Goal: Communication & Community: Connect with others

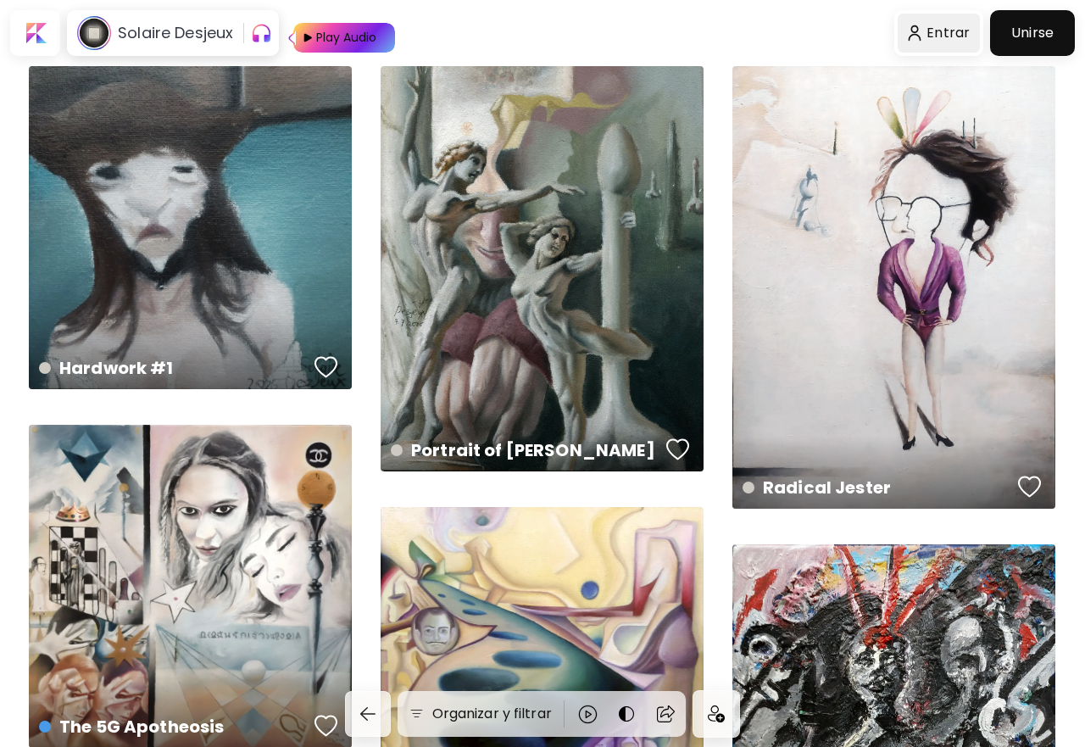
click at [948, 29] on div at bounding box center [939, 33] width 83 height 39
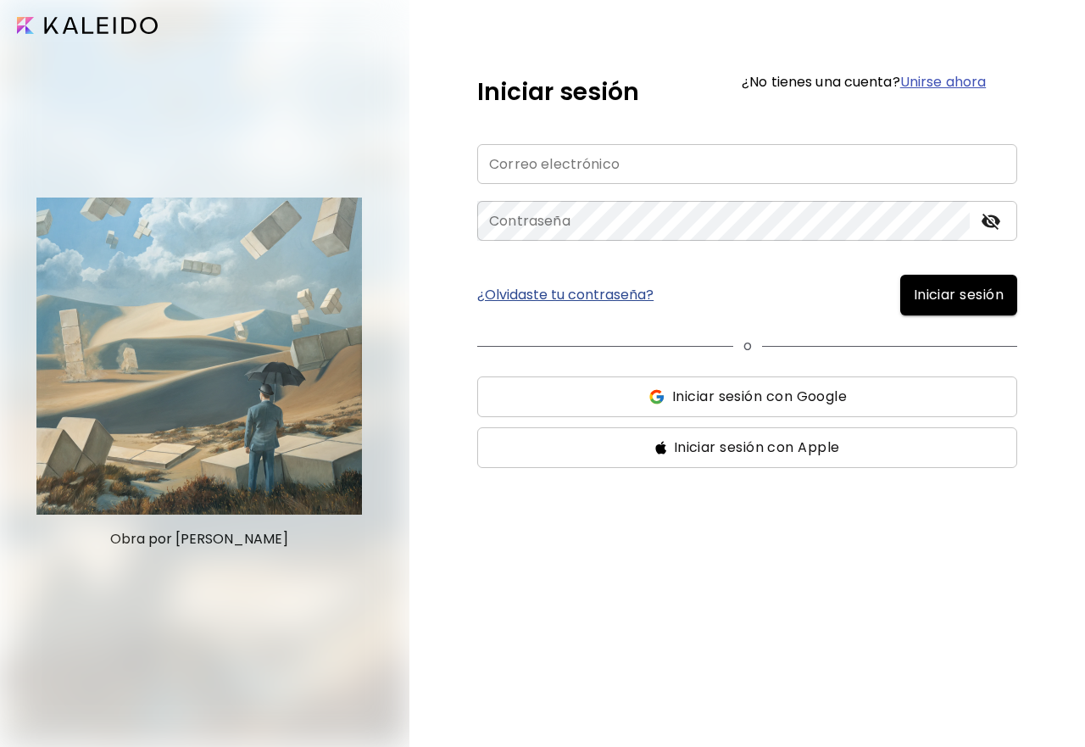
type input "**********"
click at [650, 160] on input "**********" at bounding box center [747, 164] width 540 height 40
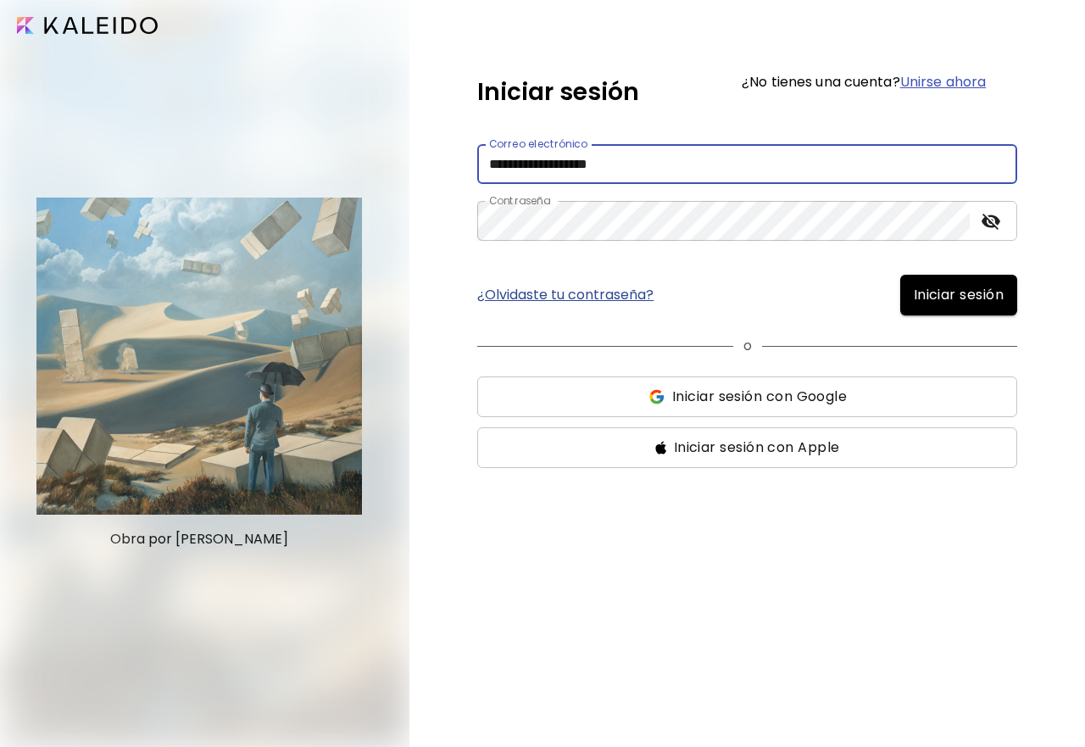
click at [958, 296] on span "Iniciar sesión" at bounding box center [959, 295] width 90 height 20
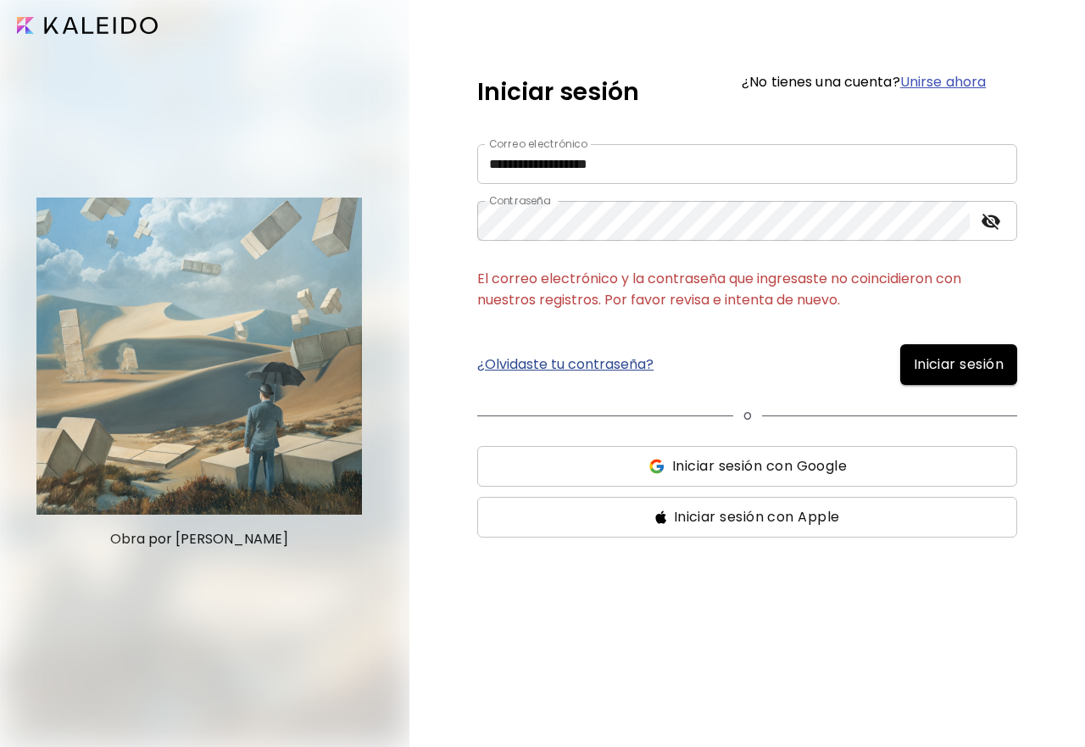
click at [992, 223] on icon "toggle password visibility" at bounding box center [991, 222] width 19 height 16
click at [916, 360] on span "Iniciar sesión" at bounding box center [959, 364] width 90 height 20
click at [568, 362] on link "¿Olvidaste tu contraseña?" at bounding box center [565, 365] width 176 height 14
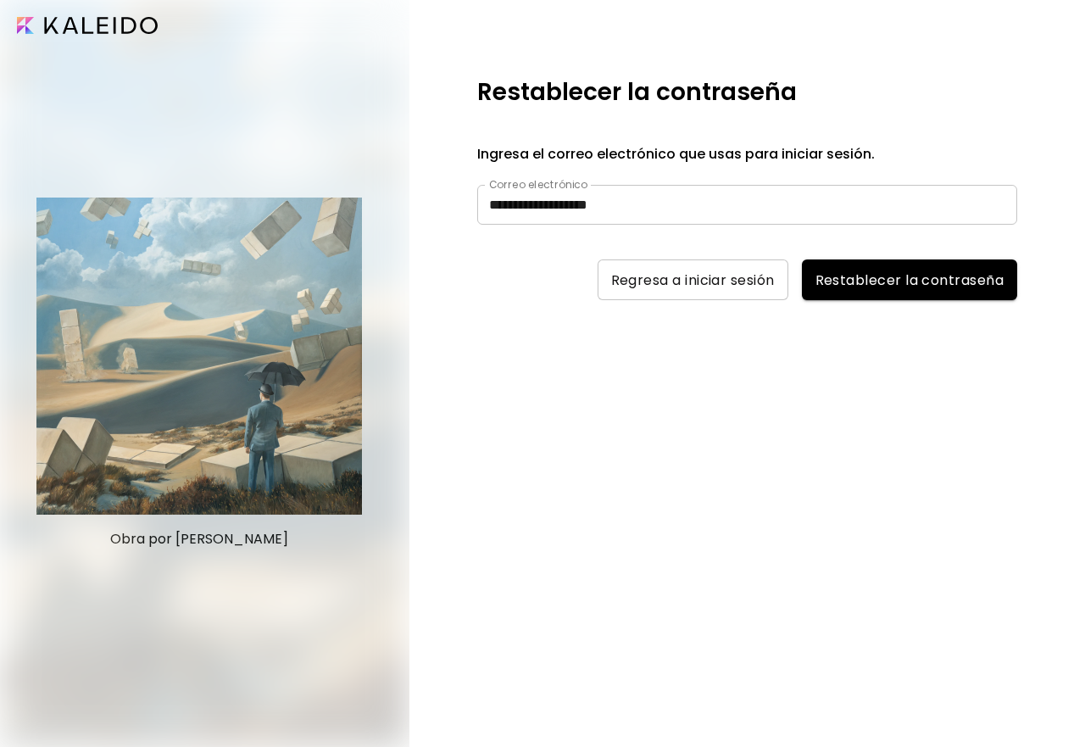
click at [866, 275] on span "Restablecer la contraseña" at bounding box center [910, 280] width 188 height 18
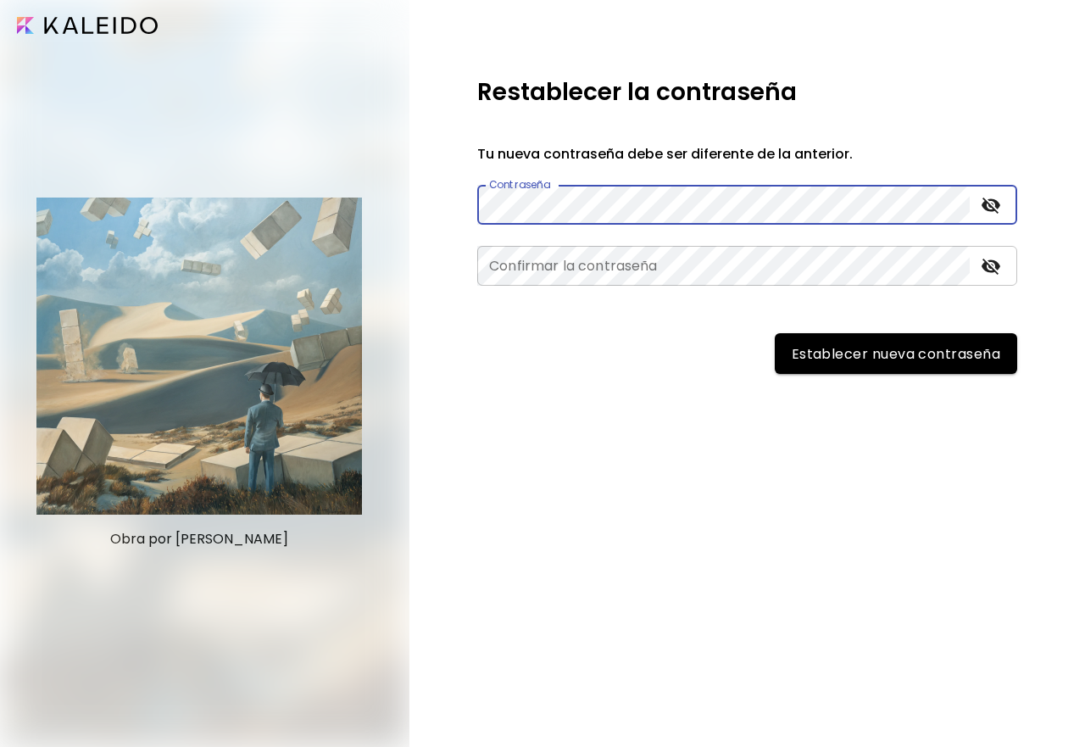
click at [986, 205] on icon "toggle password visibility" at bounding box center [991, 206] width 19 height 16
click at [422, 188] on div "Restablecer la contraseña Tu nueva contraseña debe ser diferente de la anterior…" at bounding box center [747, 373] width 676 height 747
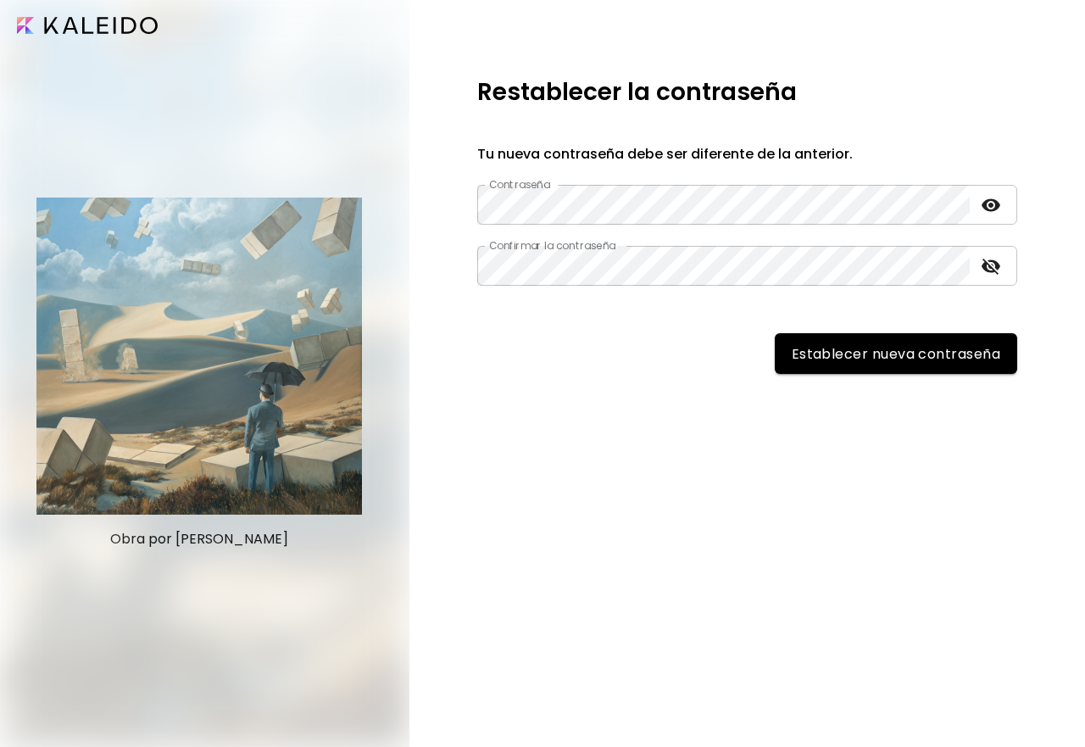
click at [958, 360] on span "Establecer nueva contraseña" at bounding box center [896, 354] width 209 height 18
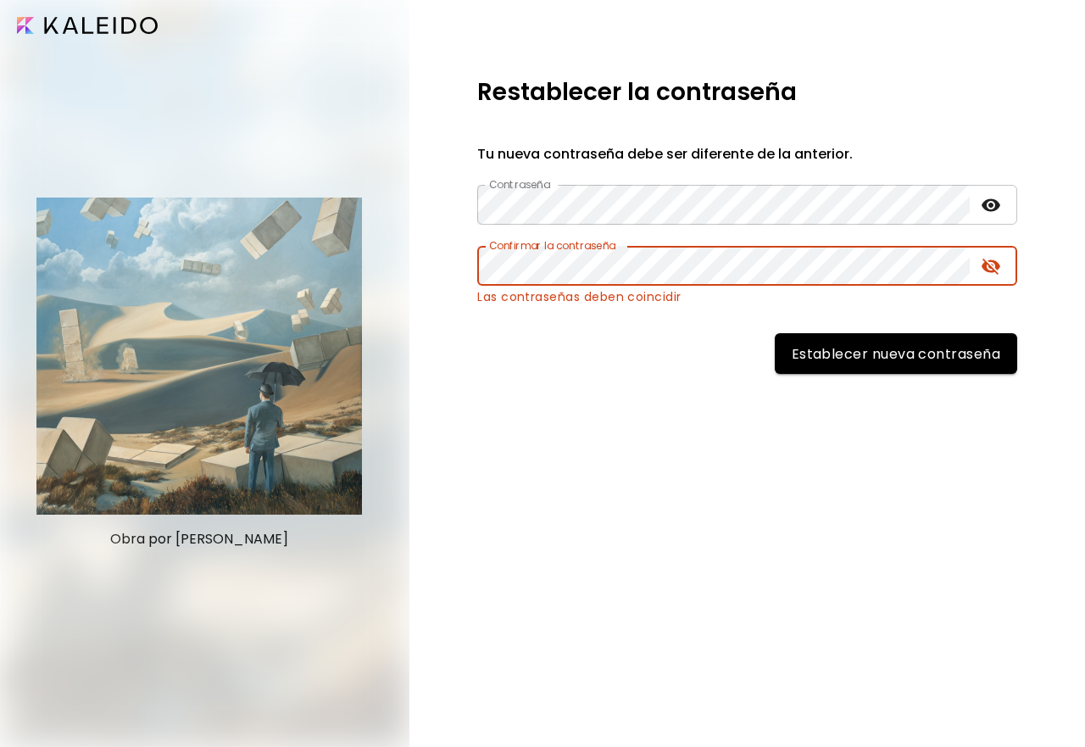
click at [993, 265] on icon "toggle password visibility" at bounding box center [991, 267] width 19 height 16
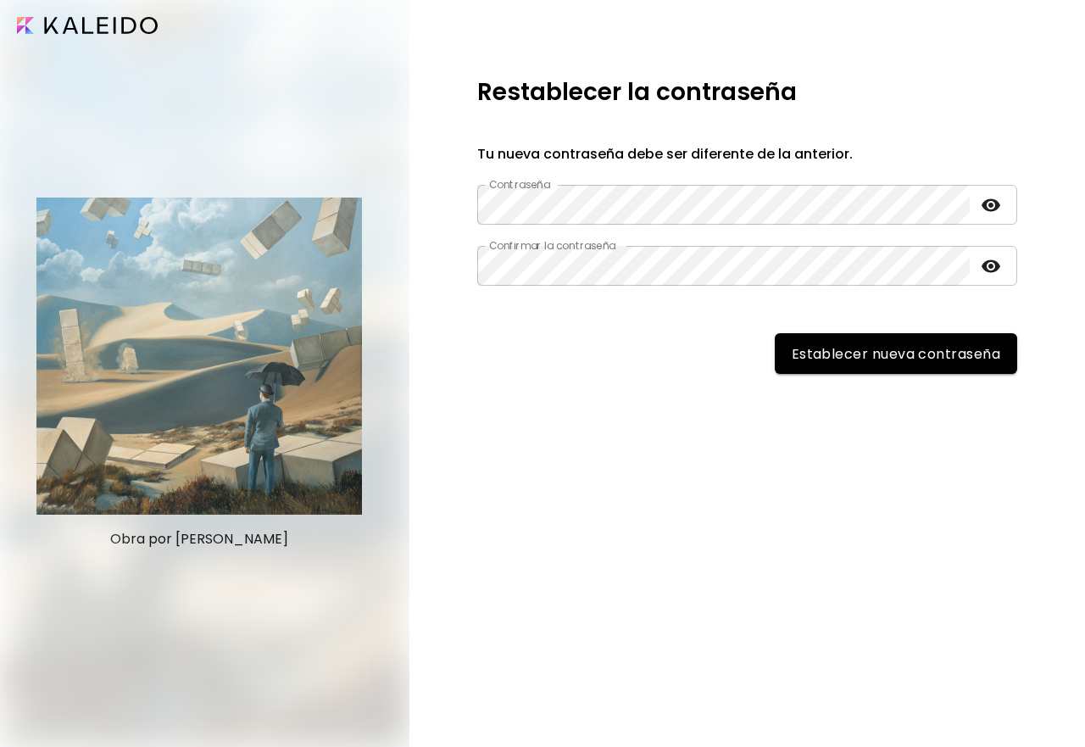
click at [918, 353] on span "Establecer nueva contraseña" at bounding box center [896, 354] width 209 height 18
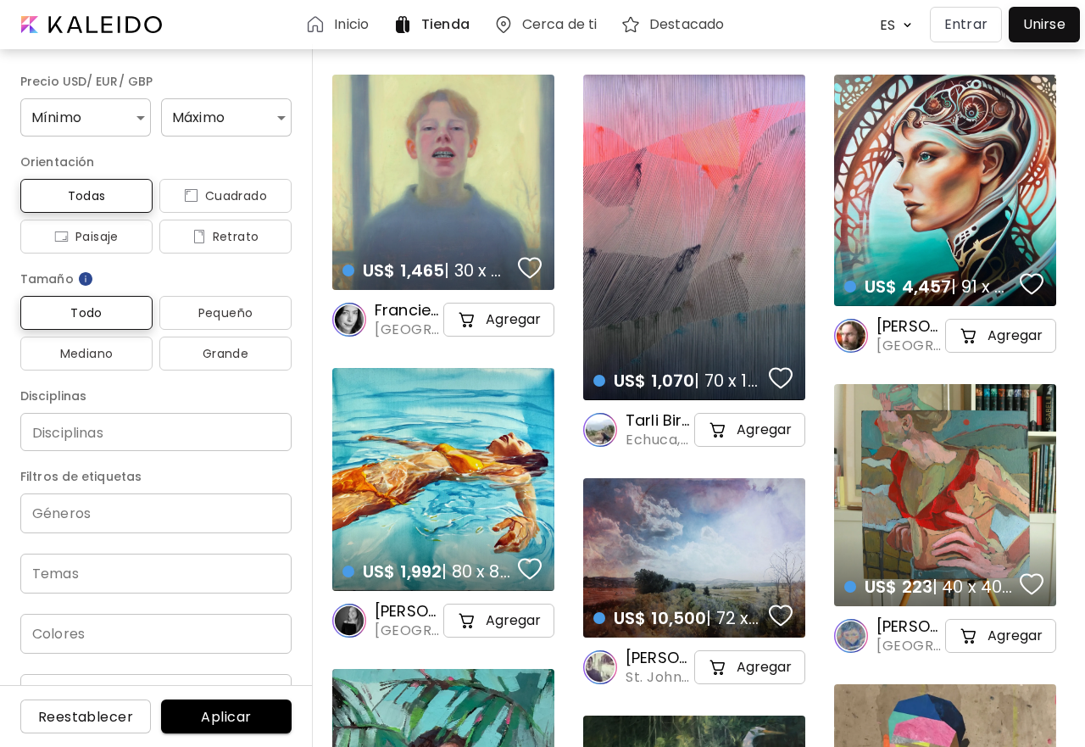
scroll to position [85, 0]
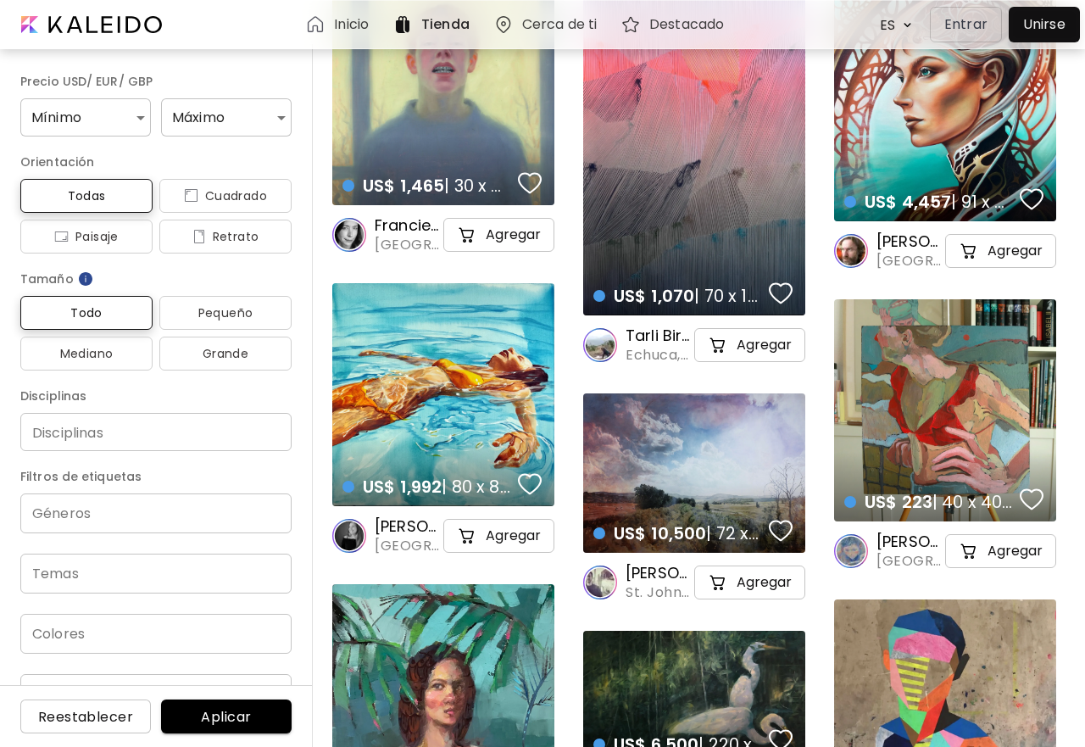
click at [1048, 35] on div at bounding box center [1044, 24] width 63 height 27
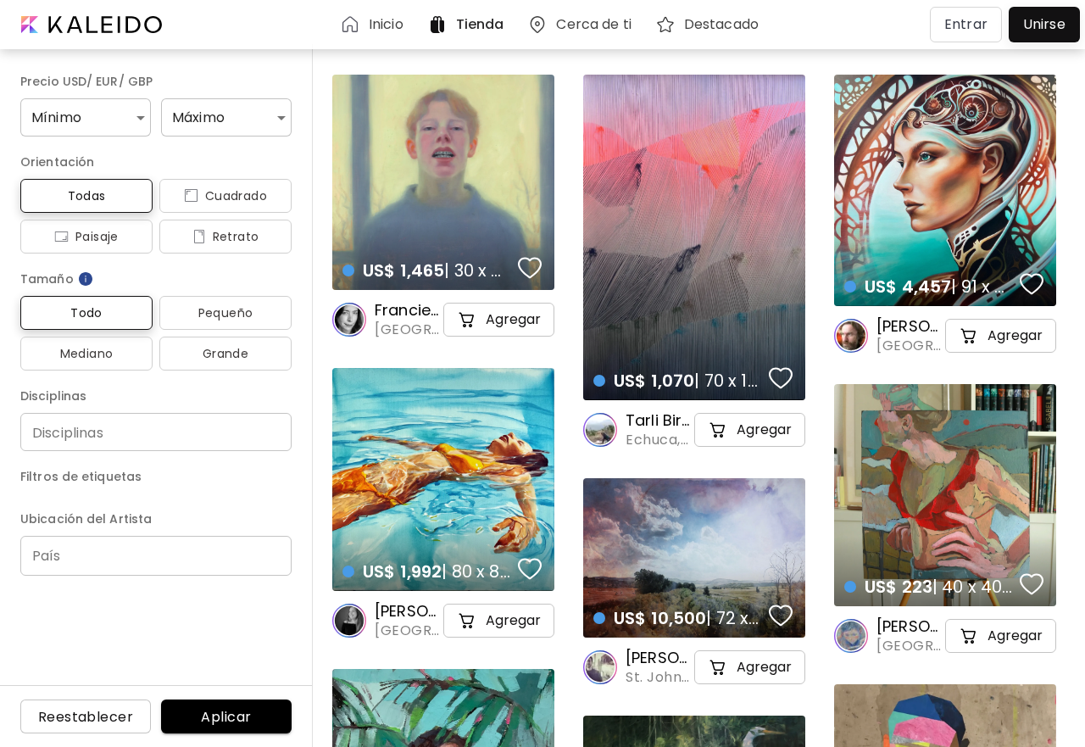
scroll to position [85, 0]
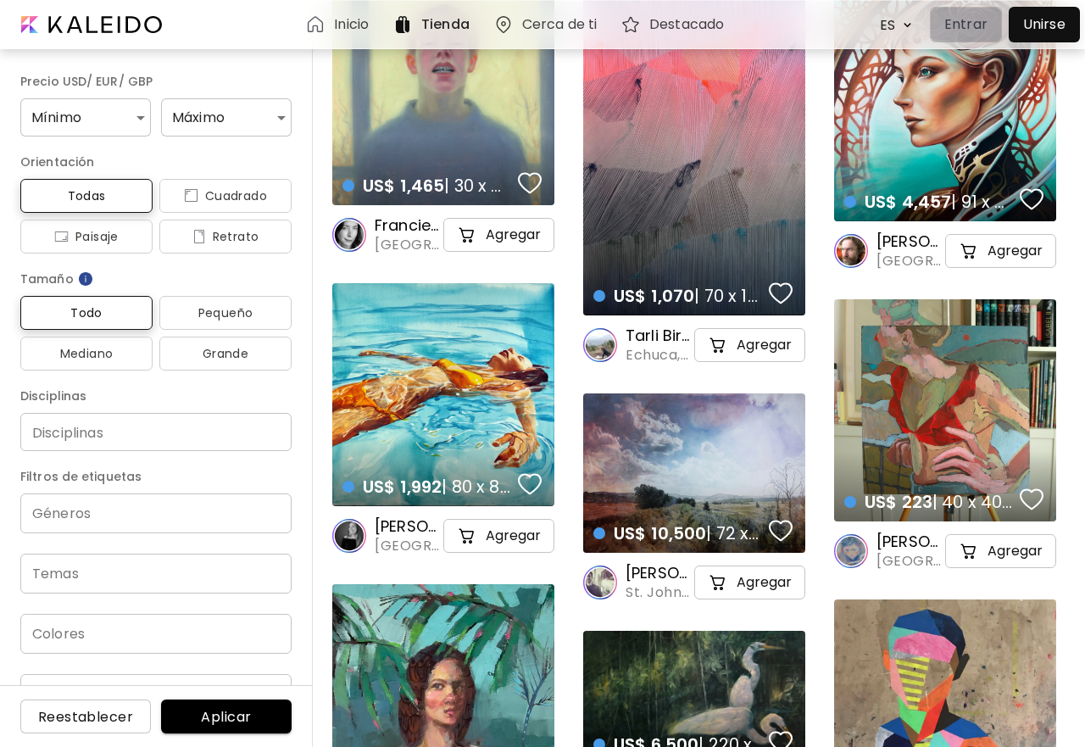
click at [954, 31] on p "Entrar" at bounding box center [965, 24] width 43 height 20
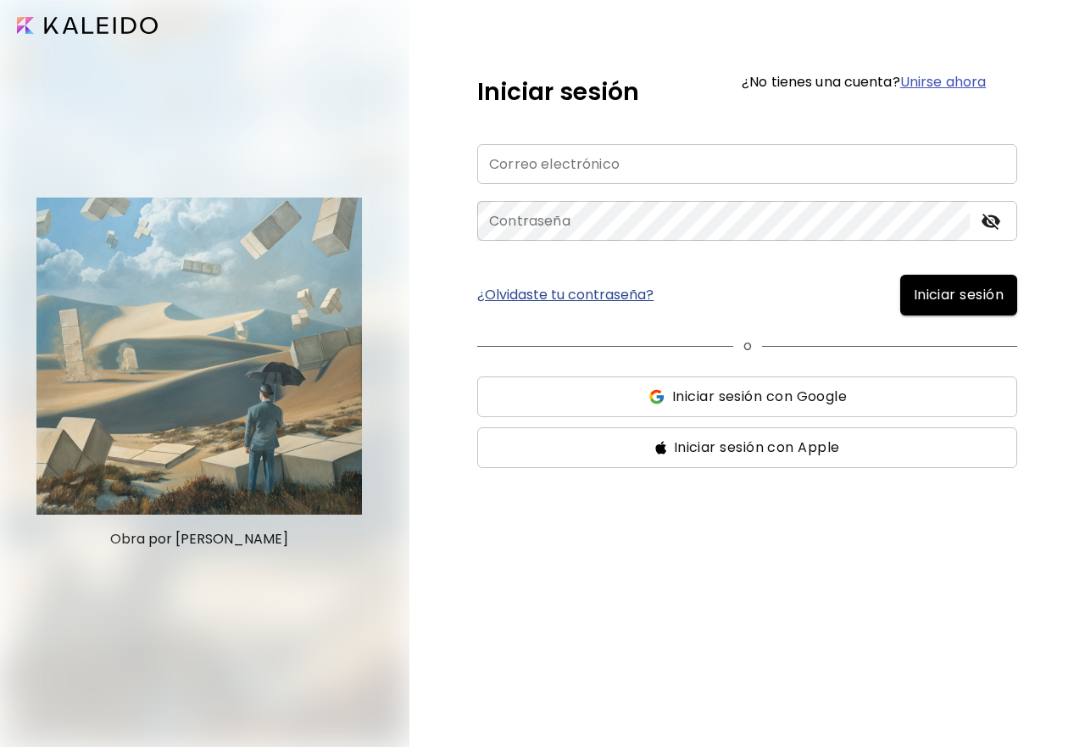
type input "**********"
click at [993, 221] on icon "toggle password visibility" at bounding box center [991, 221] width 20 height 20
click at [962, 293] on span "Iniciar sesión" at bounding box center [959, 295] width 90 height 20
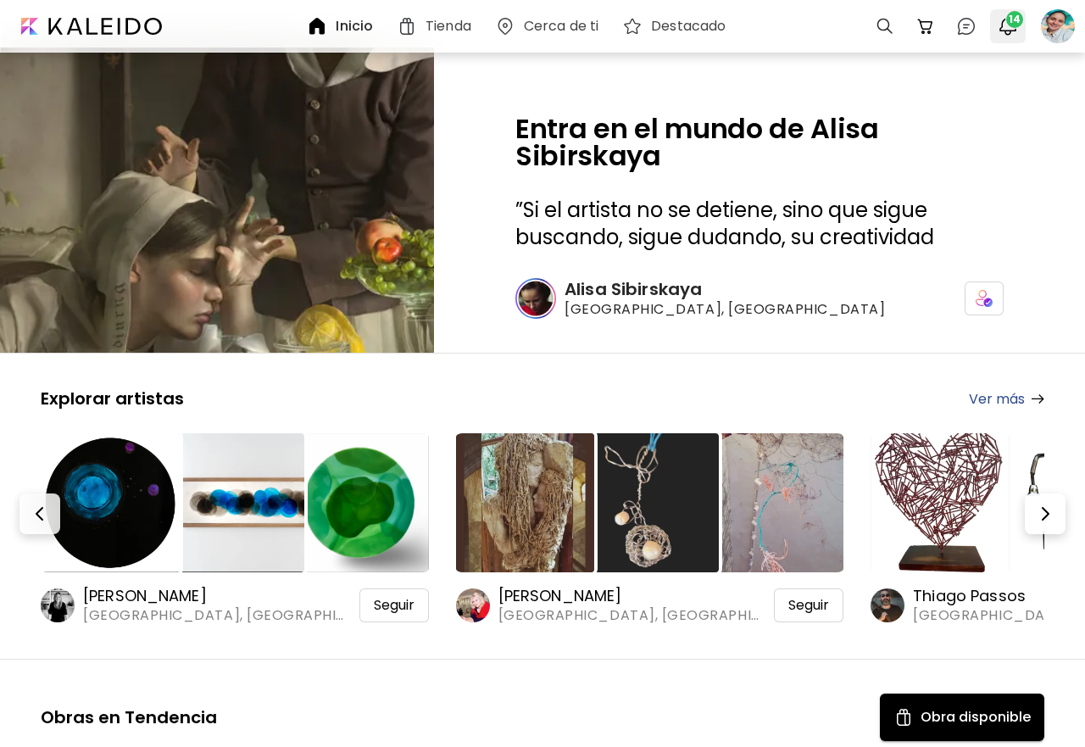
click at [1005, 25] on img "button" at bounding box center [1008, 26] width 20 height 20
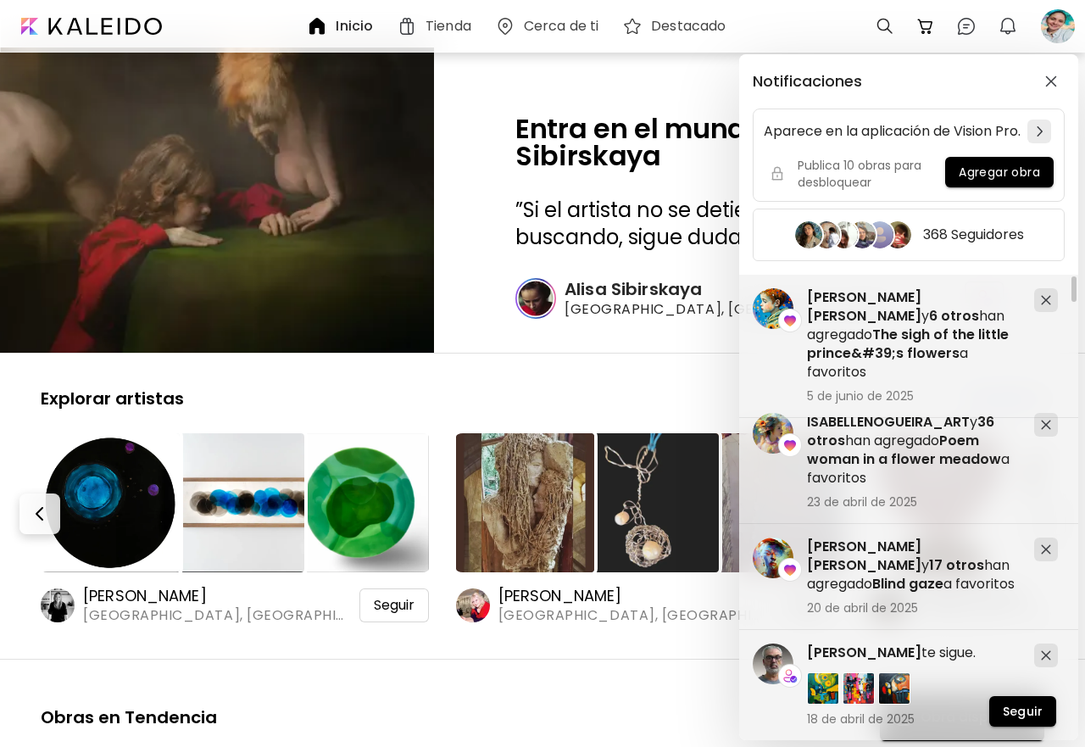
click at [1049, 31] on div "Notificaciones Aparece en la aplicación de Vision Pro. Publica 10 obras para de…" at bounding box center [542, 373] width 1085 height 747
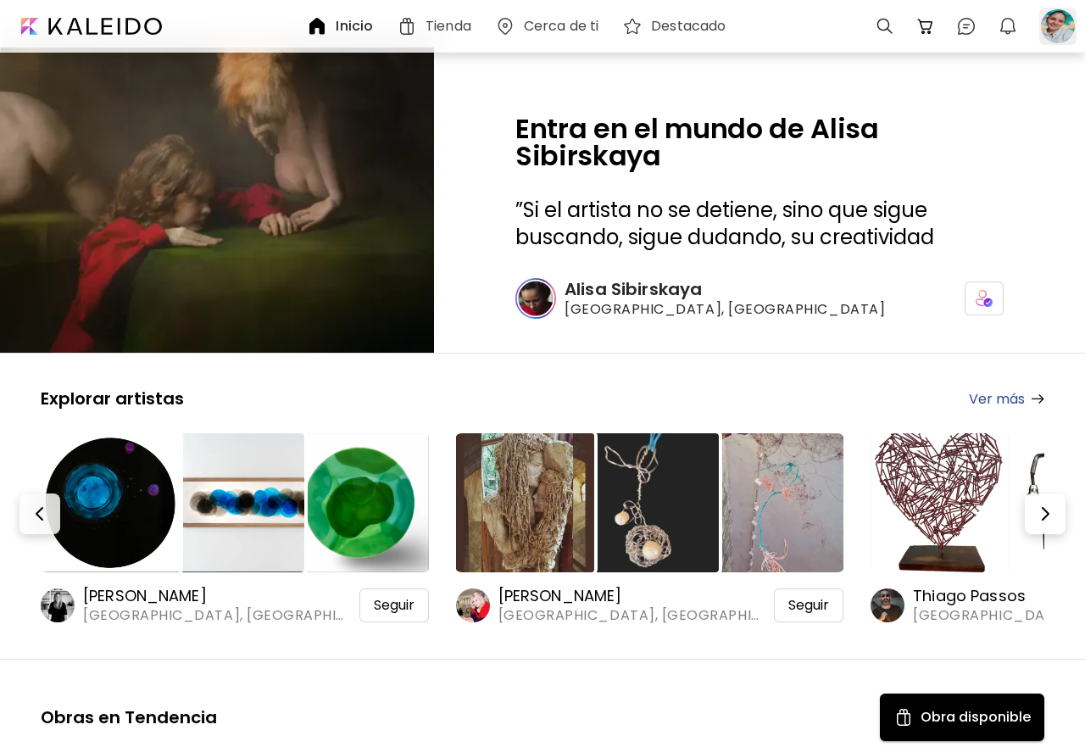
click at [1049, 31] on div at bounding box center [1057, 26] width 37 height 37
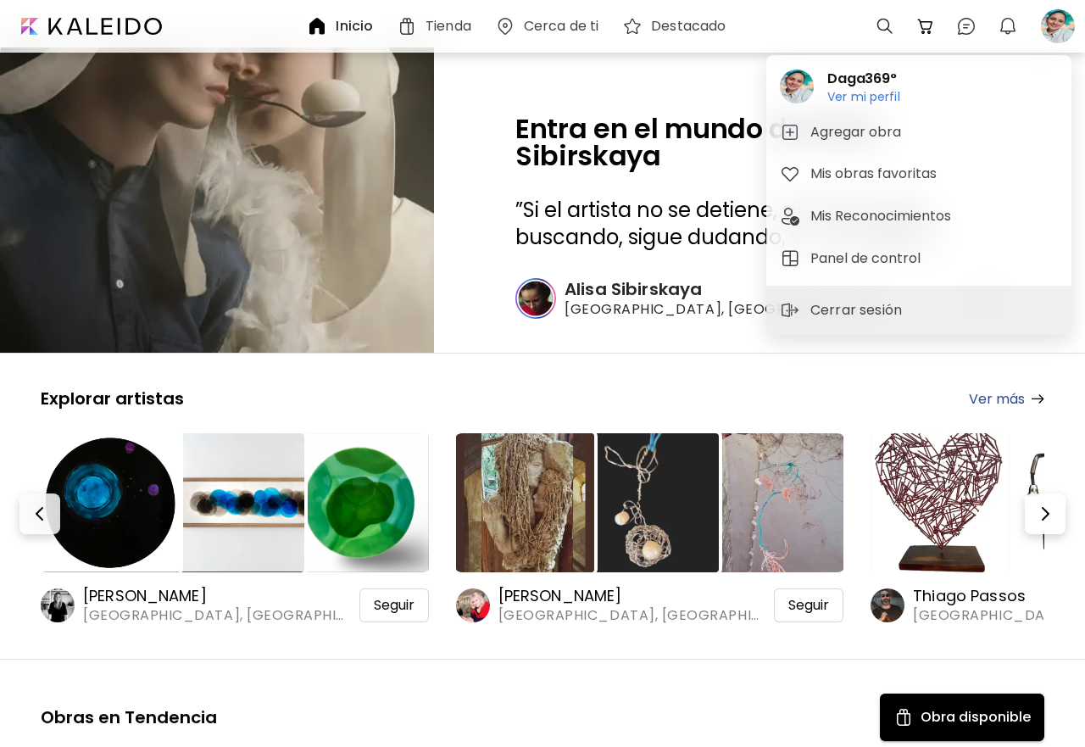
click at [999, 31] on div at bounding box center [542, 373] width 1085 height 747
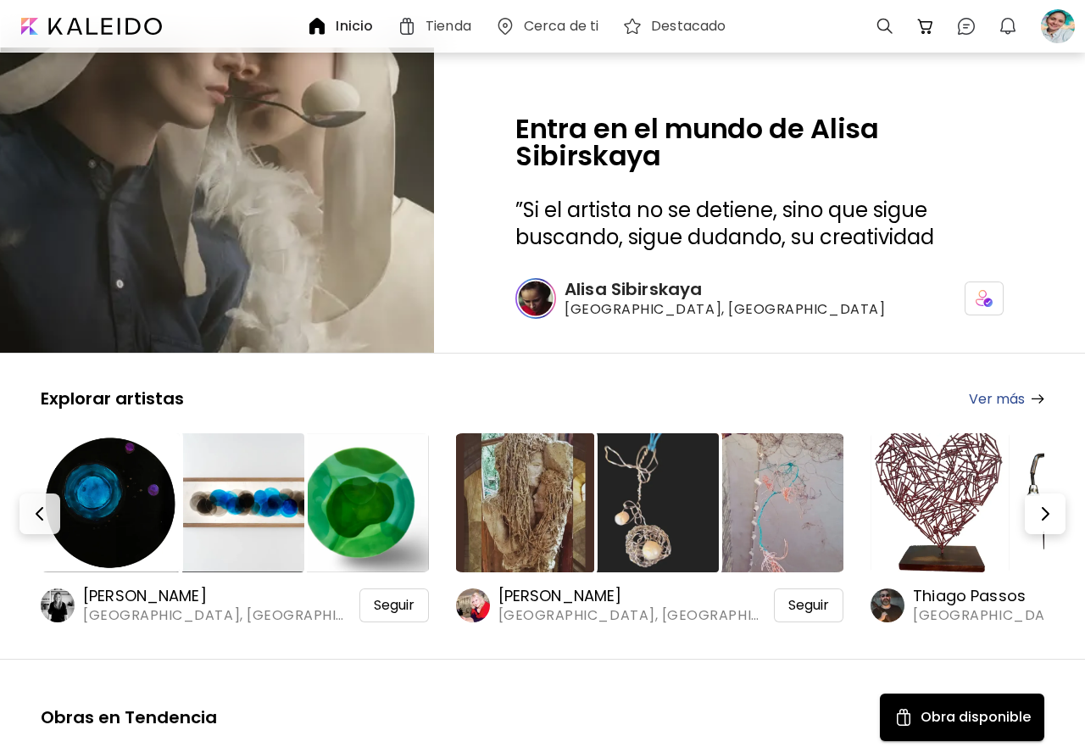
click at [1005, 31] on img "button" at bounding box center [1008, 26] width 20 height 20
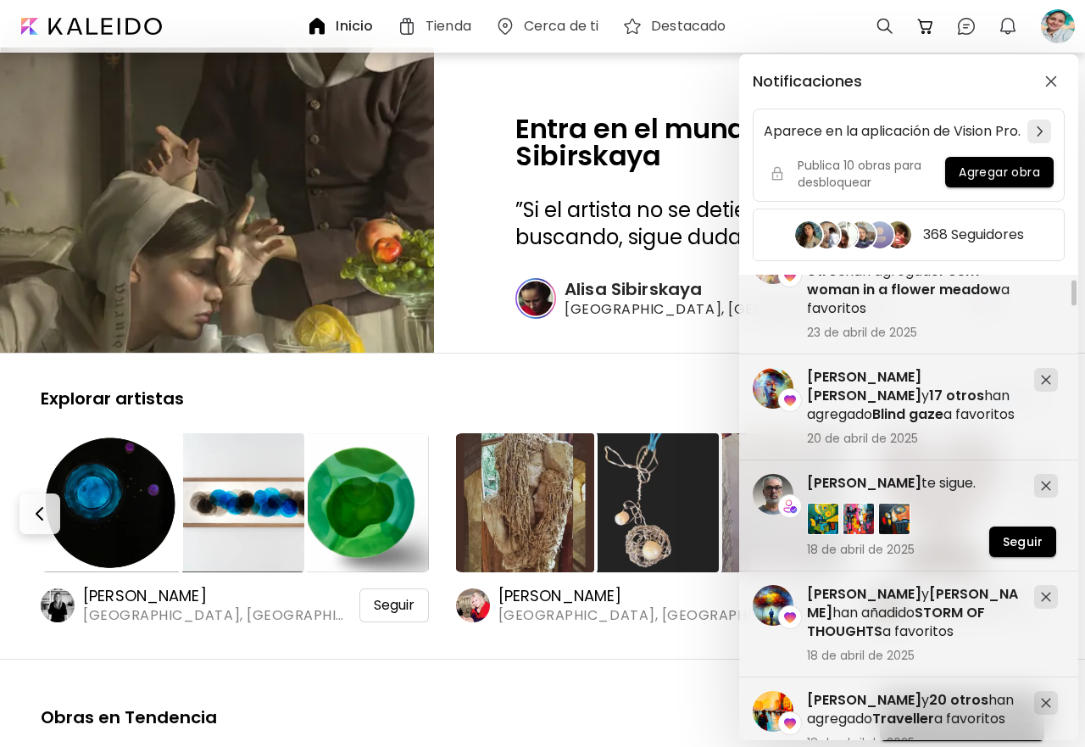
scroll to position [254, 0]
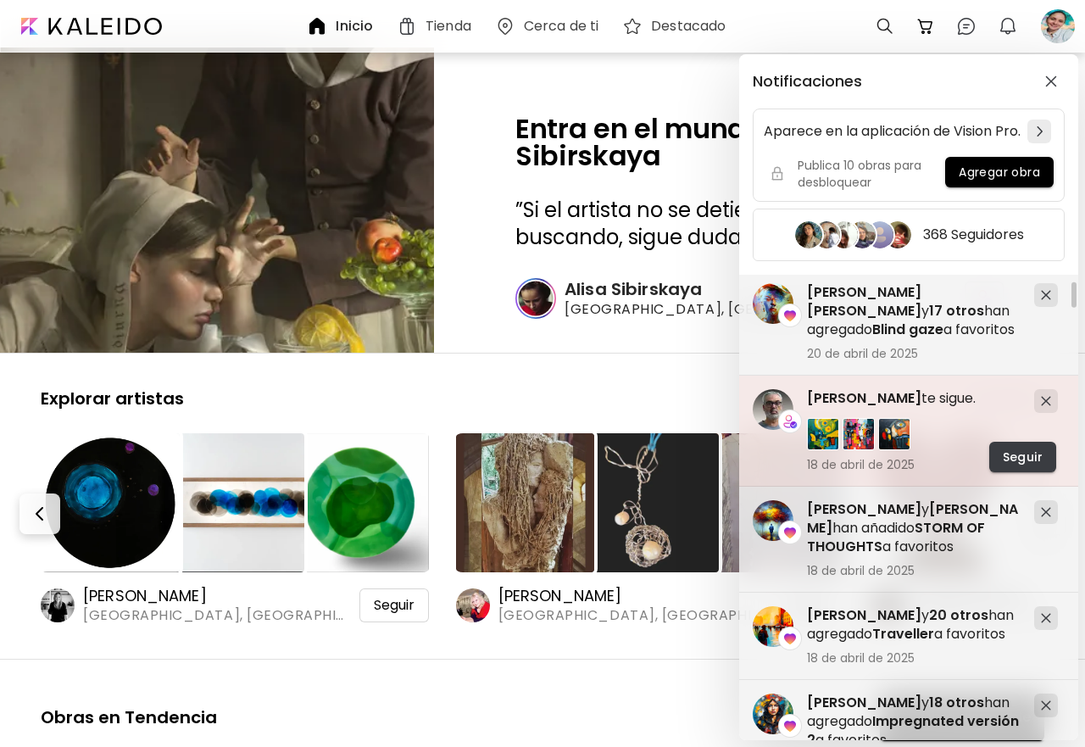
click at [1024, 466] on span "Seguir" at bounding box center [1023, 457] width 40 height 18
click at [872, 408] on span "[PERSON_NAME]" at bounding box center [864, 397] width 114 height 19
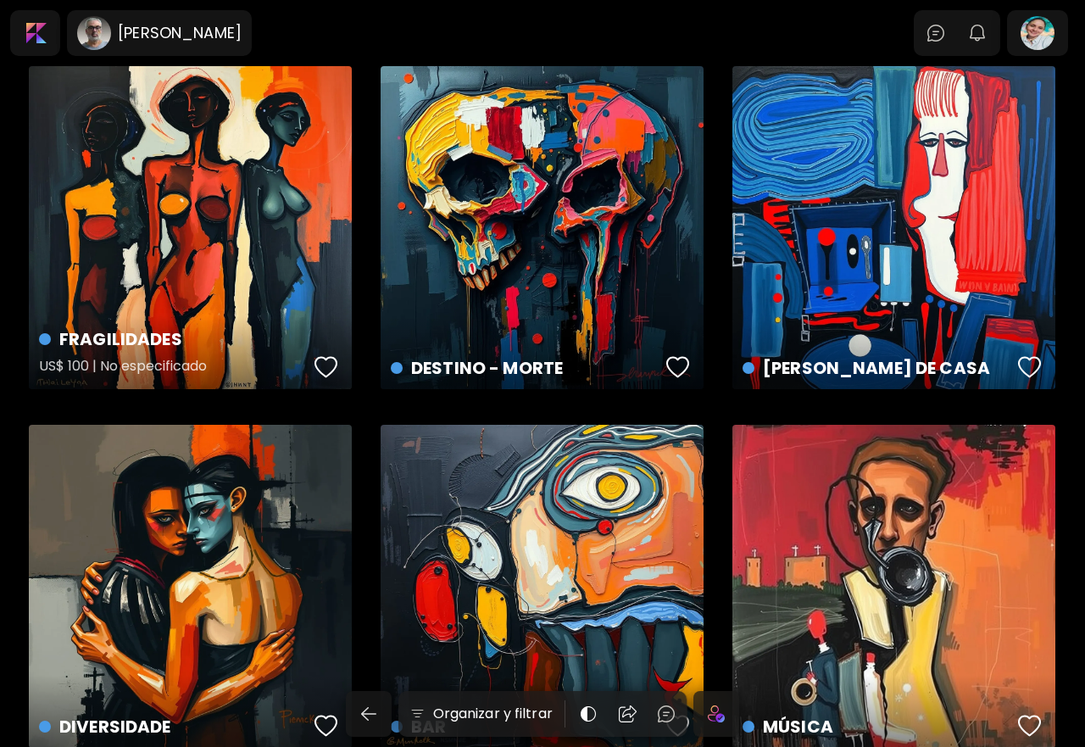
click at [320, 370] on div "button" at bounding box center [327, 366] width 24 height 25
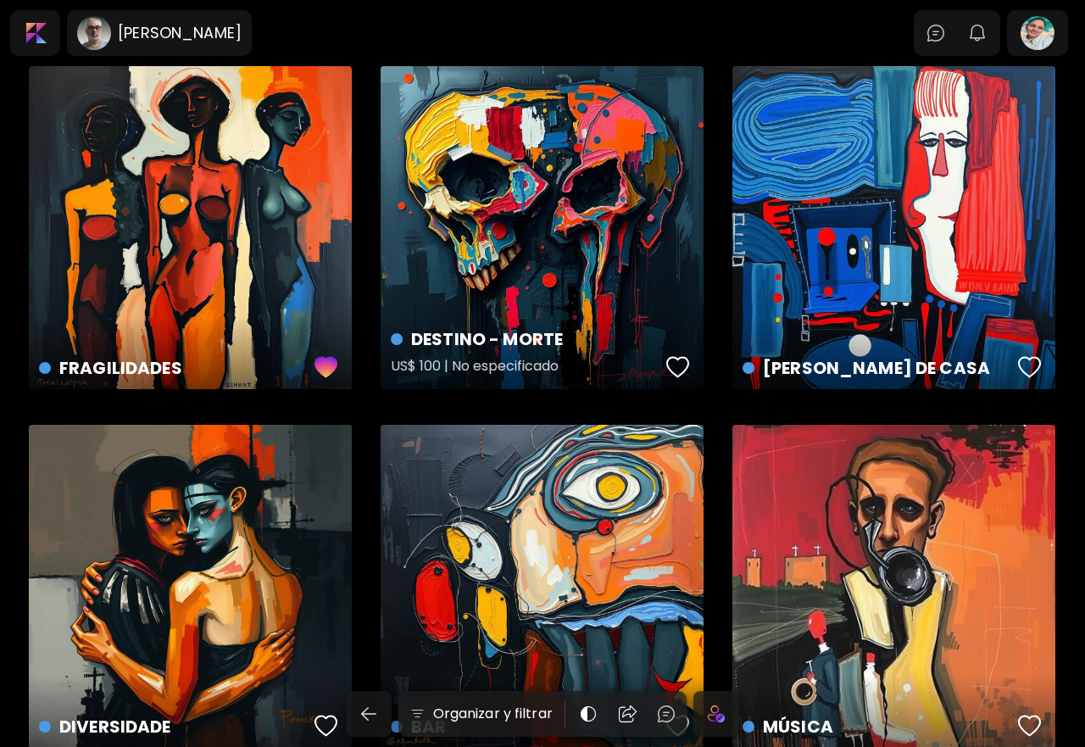
click at [674, 365] on div "button" at bounding box center [678, 366] width 24 height 25
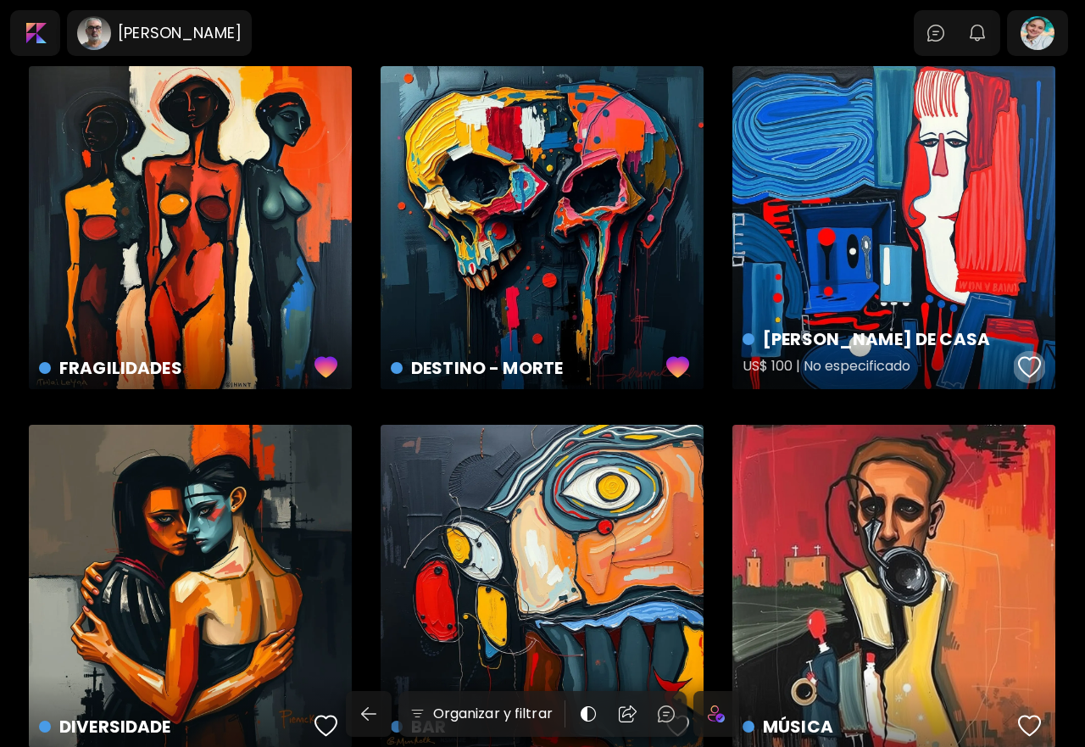
click at [1030, 370] on div "button" at bounding box center [1030, 366] width 24 height 25
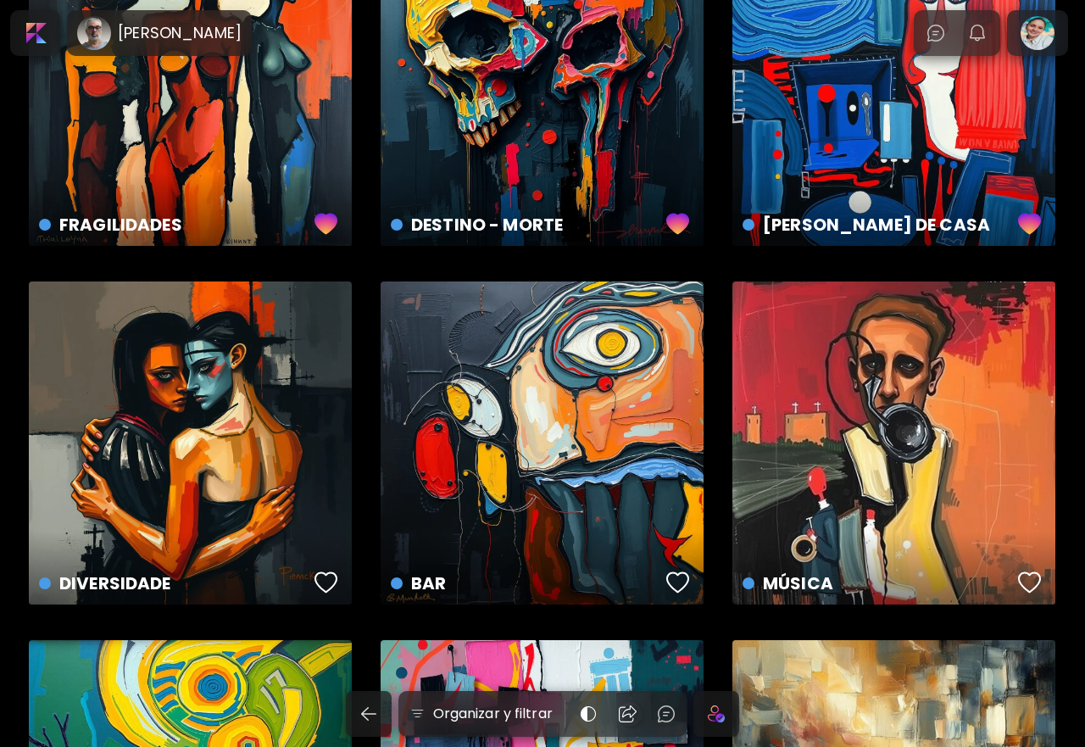
scroll to position [254, 0]
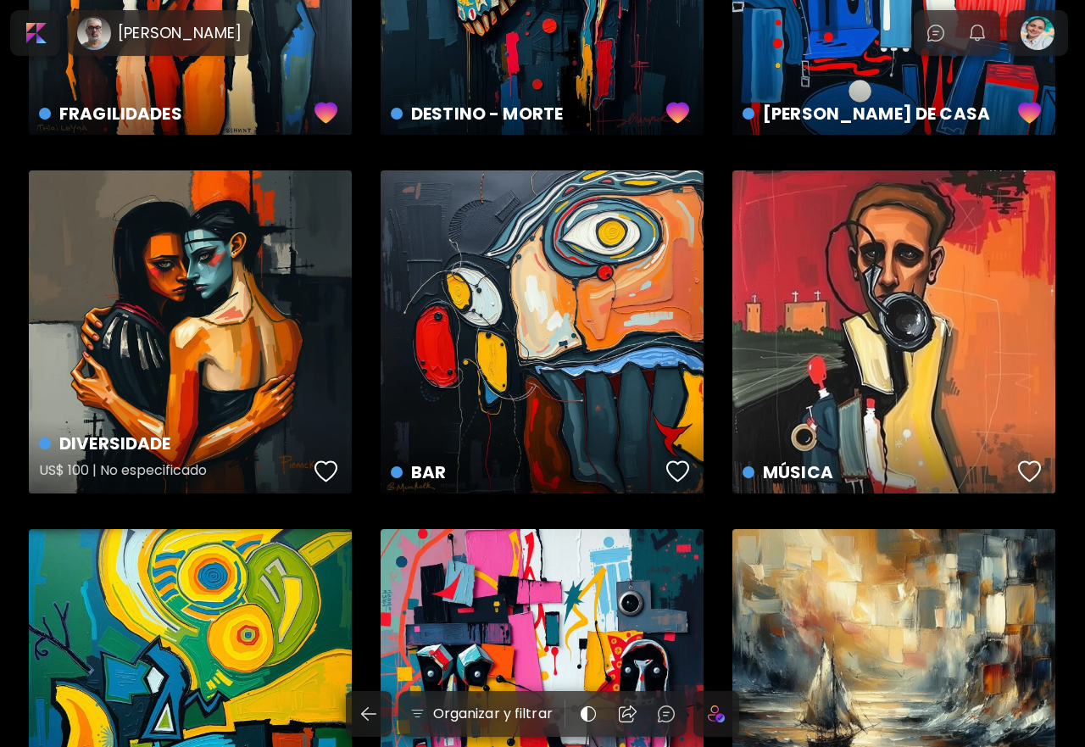
click at [325, 475] on div "button" at bounding box center [327, 471] width 24 height 25
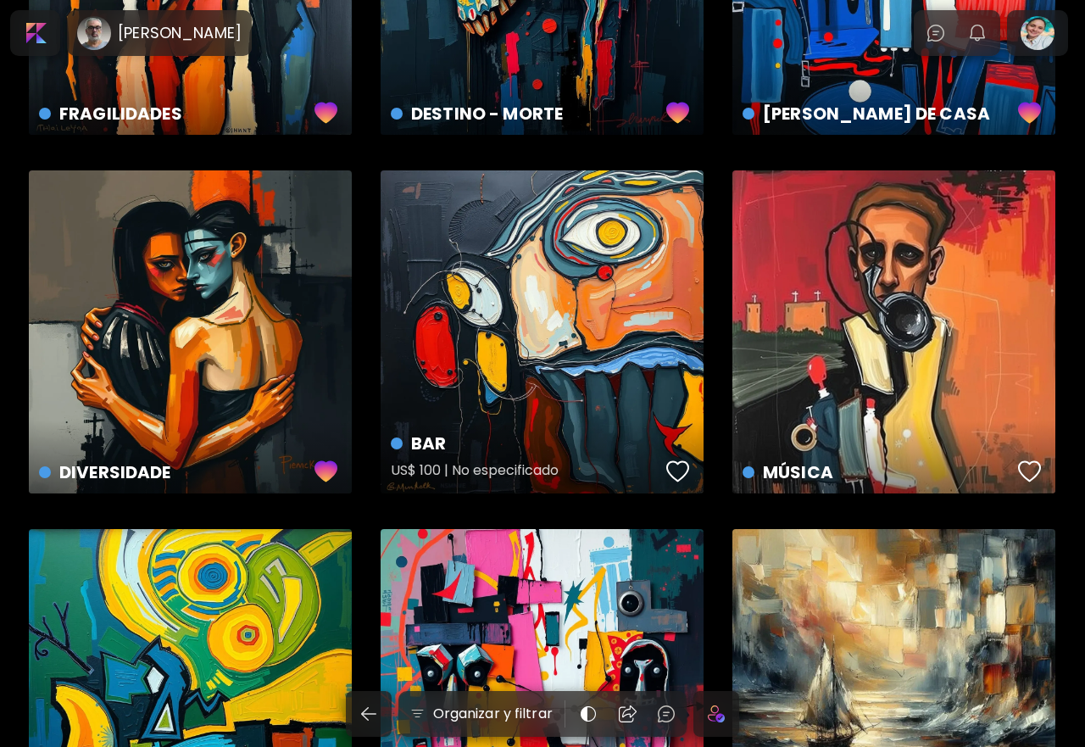
click at [681, 471] on div "button" at bounding box center [678, 471] width 24 height 25
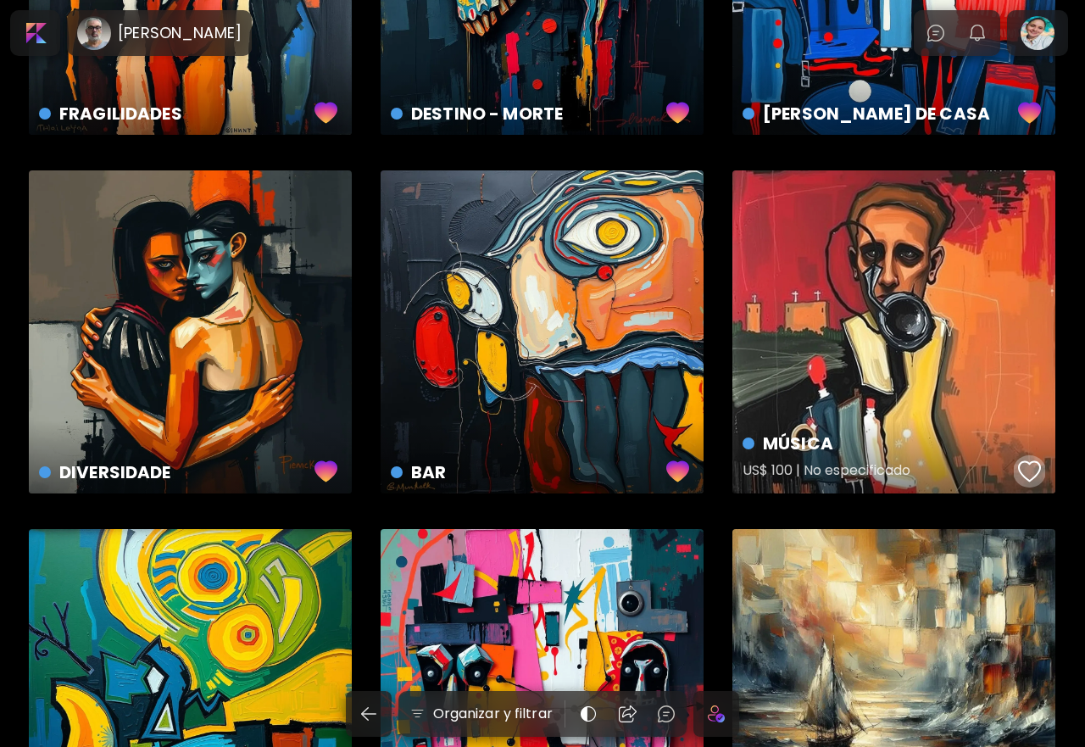
click at [1026, 470] on div "button" at bounding box center [1030, 471] width 24 height 25
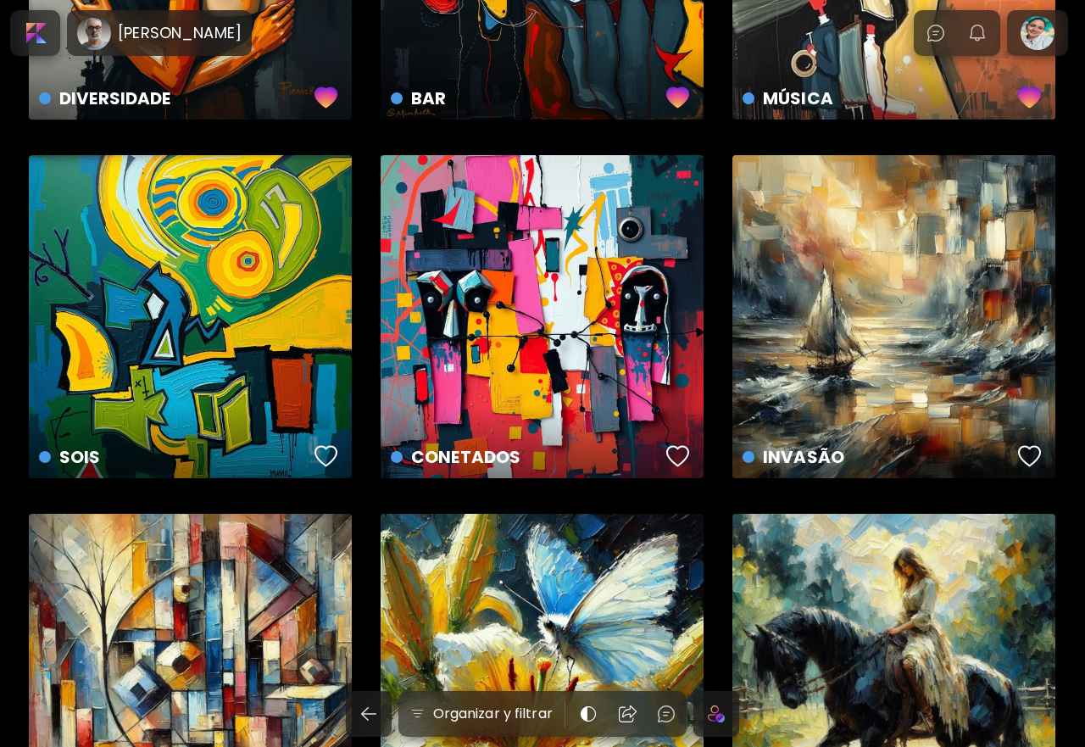
scroll to position [678, 0]
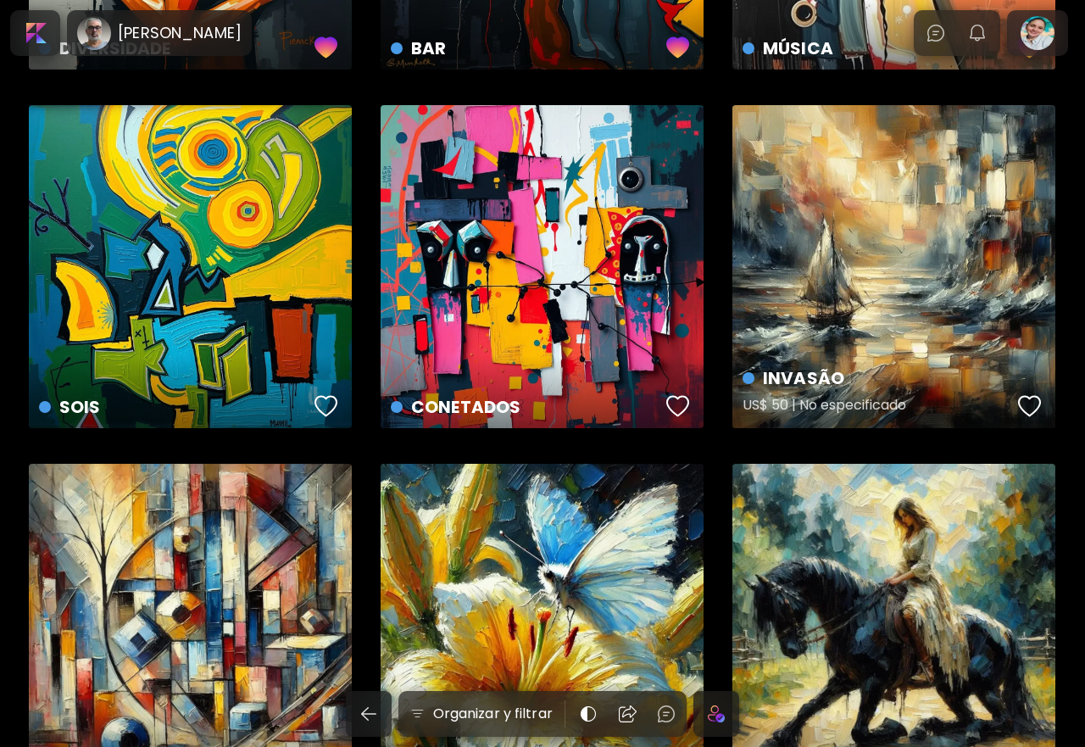
click at [1029, 408] on div "button" at bounding box center [1030, 405] width 24 height 25
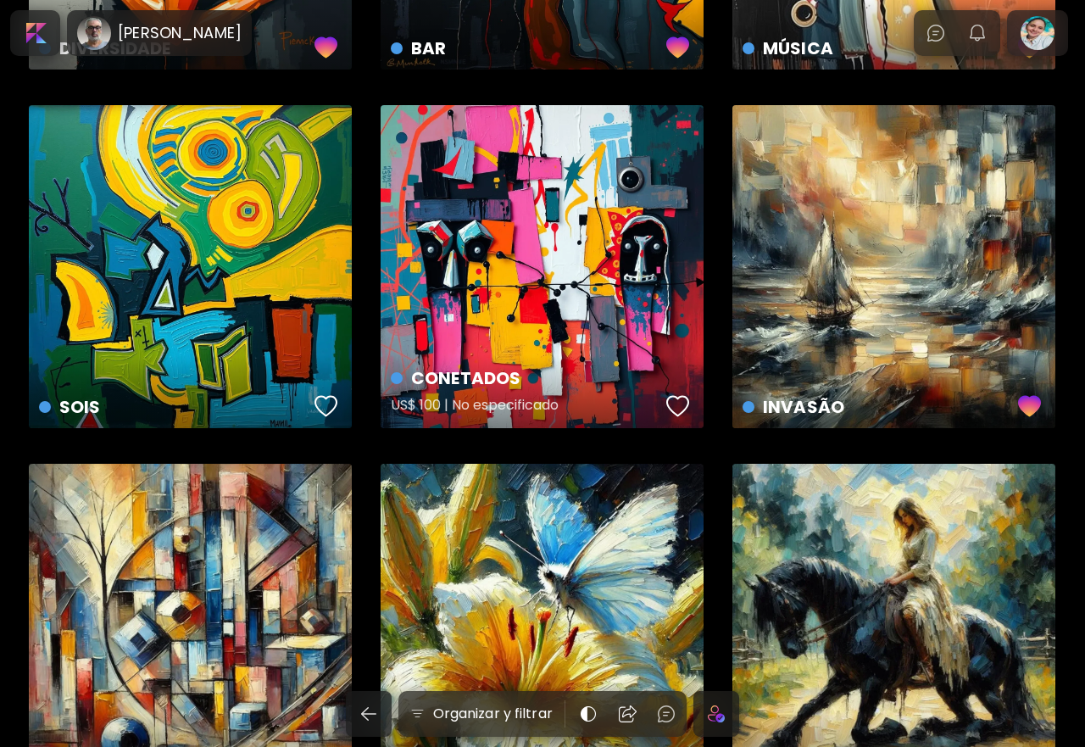
click at [682, 405] on div "button" at bounding box center [678, 405] width 24 height 25
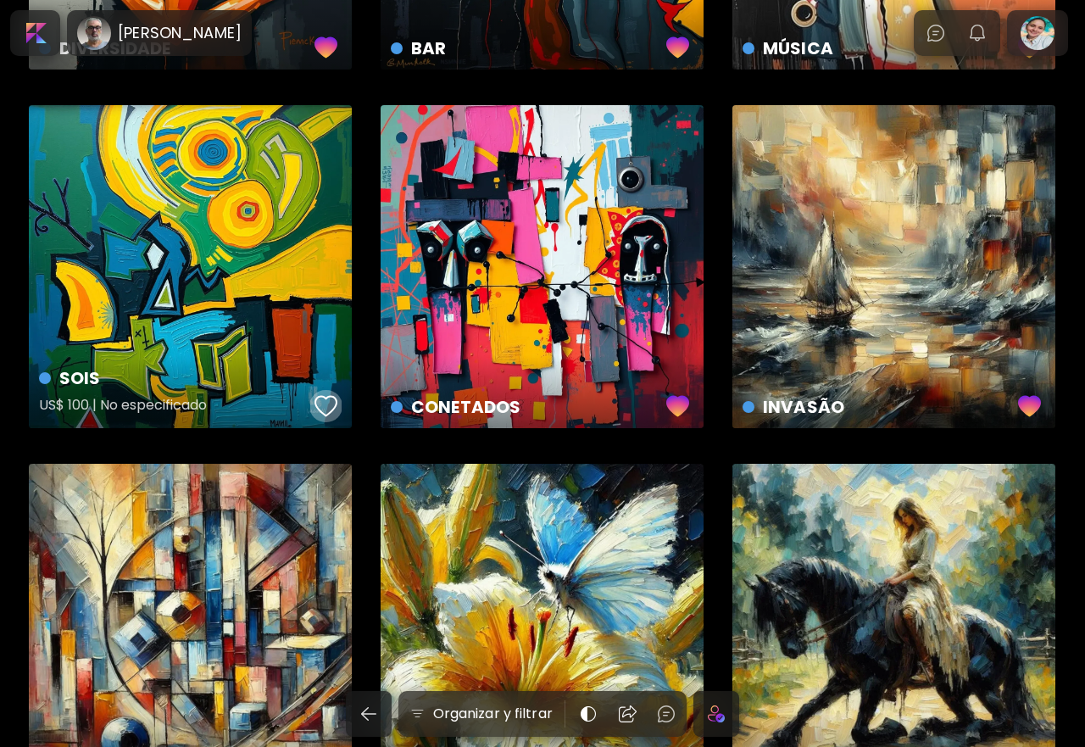
click at [328, 409] on div "button" at bounding box center [327, 405] width 24 height 25
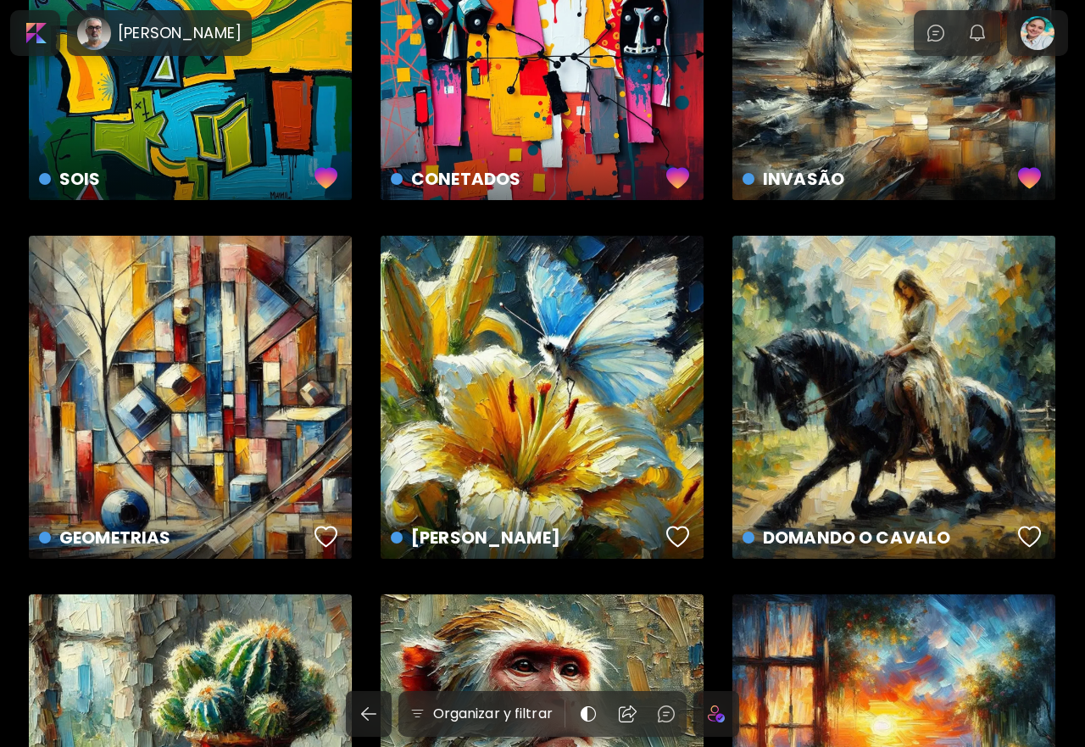
scroll to position [933, 0]
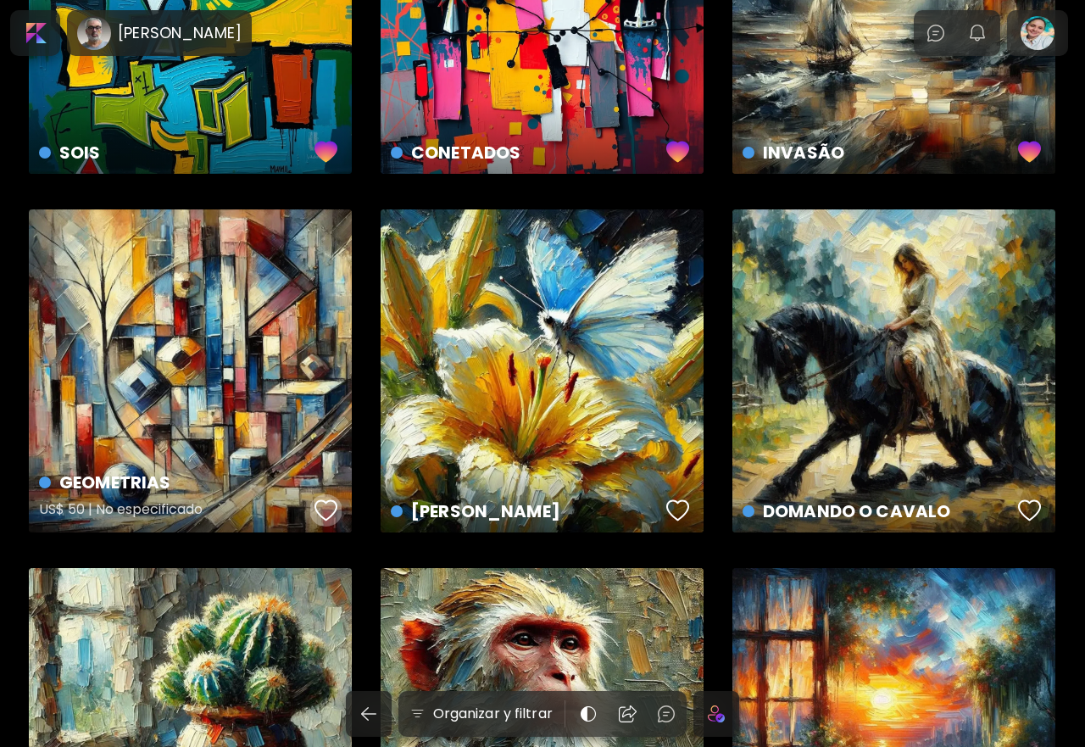
click at [323, 506] on div "button" at bounding box center [327, 510] width 24 height 25
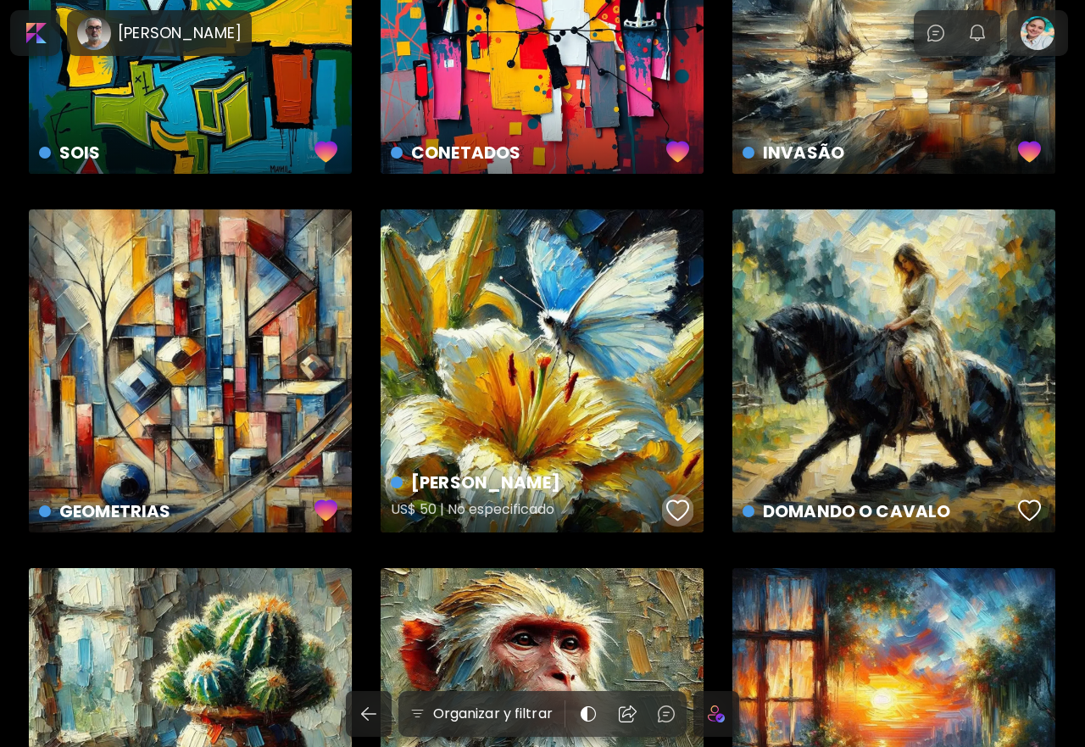
click at [676, 508] on div "button" at bounding box center [678, 510] width 24 height 25
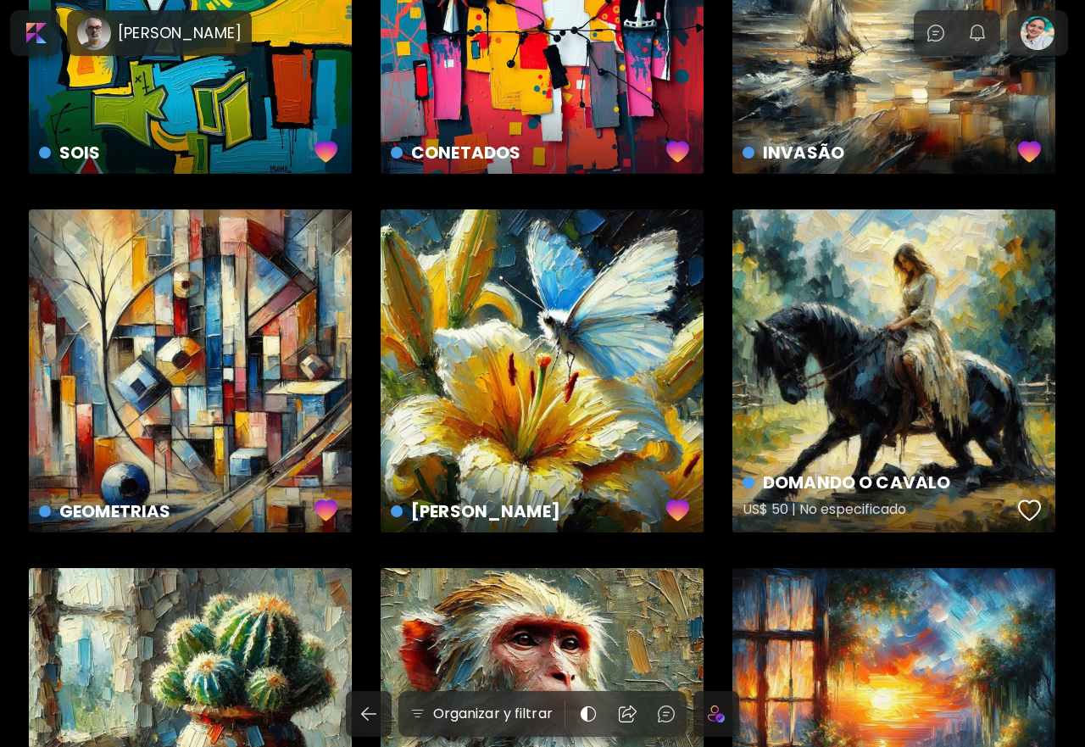
click at [1031, 511] on div "button" at bounding box center [1030, 510] width 24 height 25
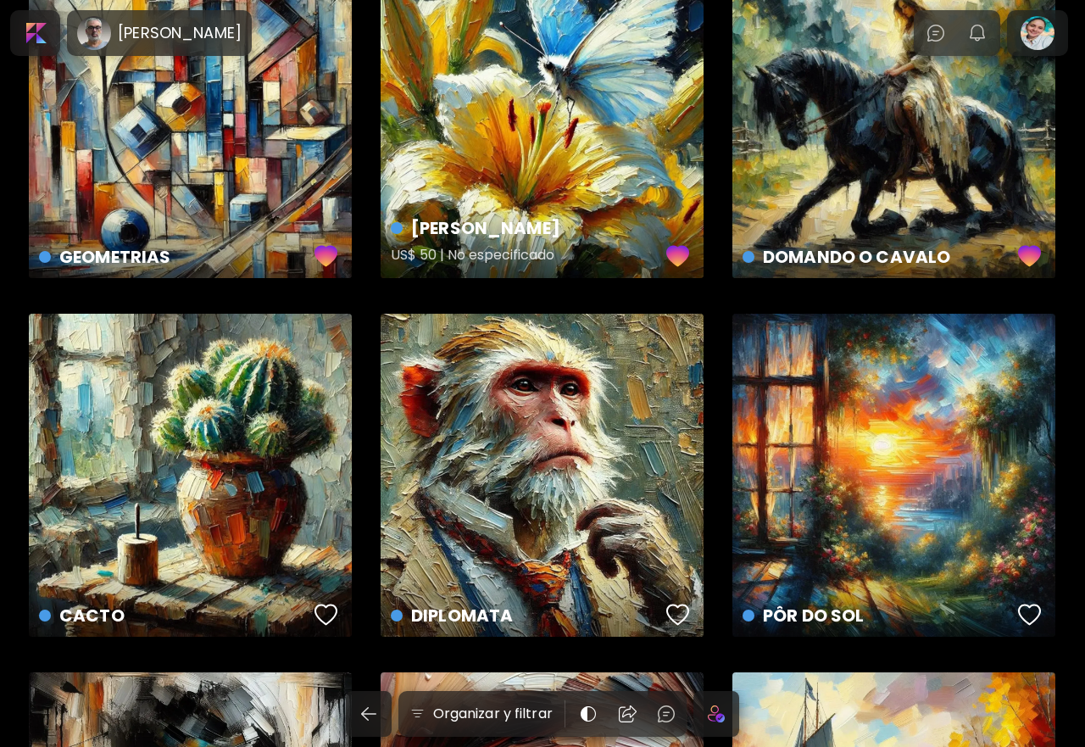
scroll to position [1356, 0]
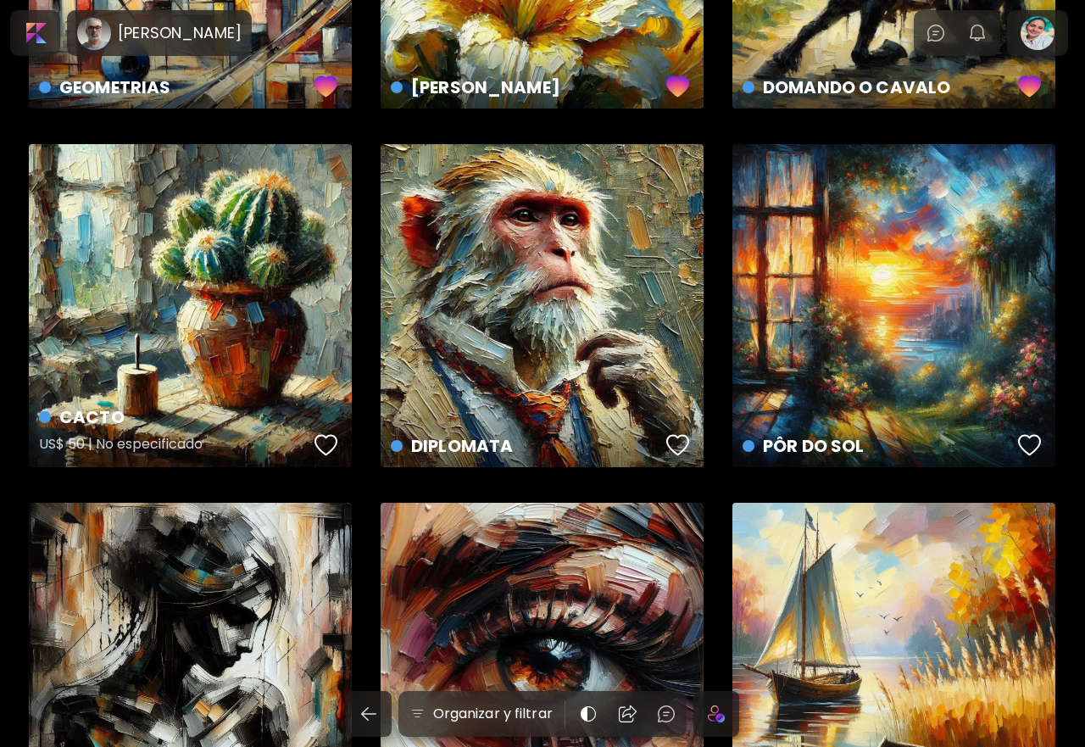
click at [323, 451] on div "button" at bounding box center [327, 444] width 24 height 25
drag, startPoint x: 676, startPoint y: 443, endPoint x: 707, endPoint y: 439, distance: 31.6
click at [675, 443] on div "button" at bounding box center [678, 444] width 24 height 25
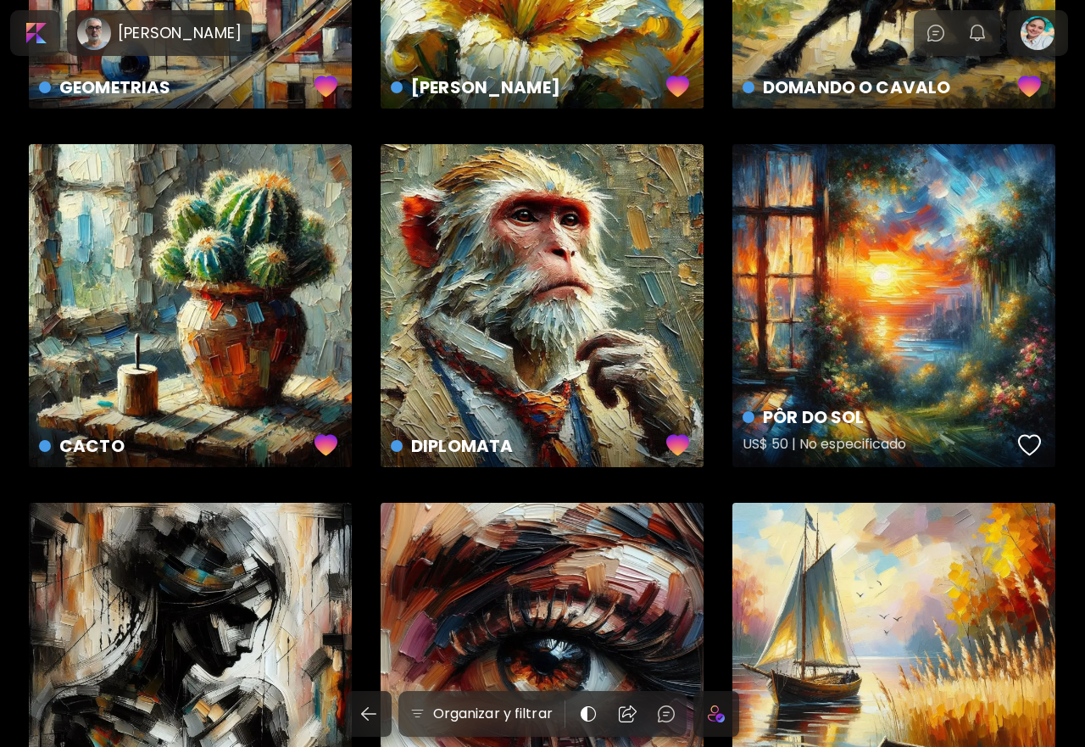
click at [1028, 444] on div "button" at bounding box center [1030, 444] width 24 height 25
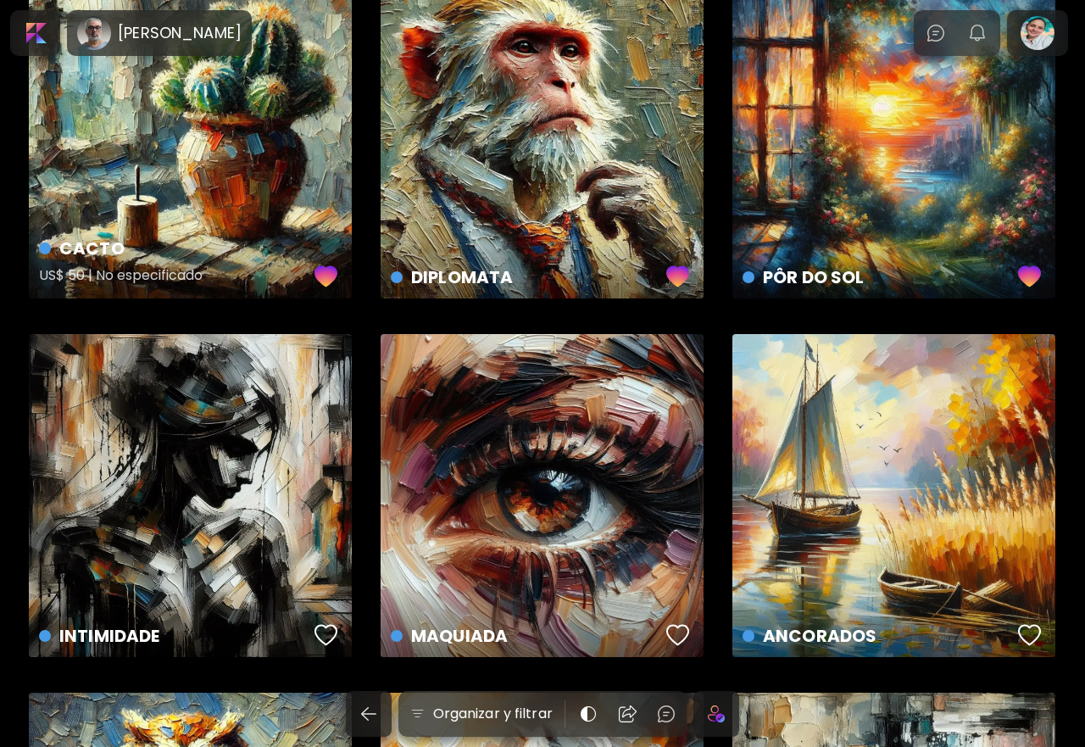
scroll to position [1526, 0]
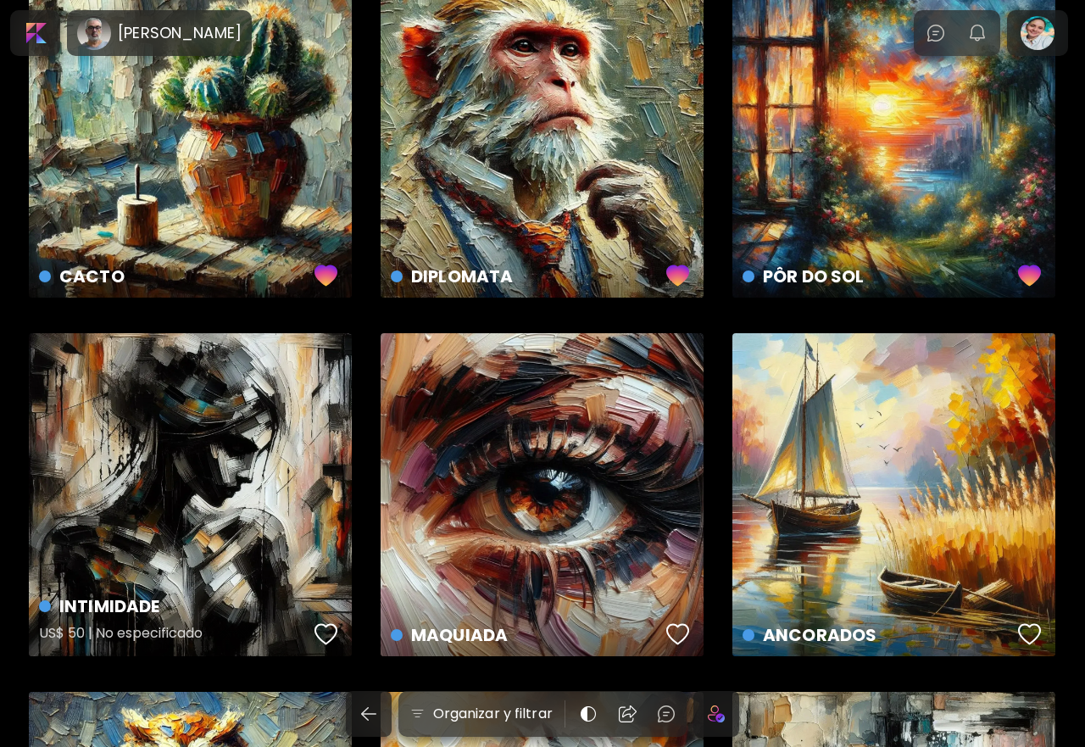
click at [324, 632] on div "button" at bounding box center [327, 633] width 24 height 25
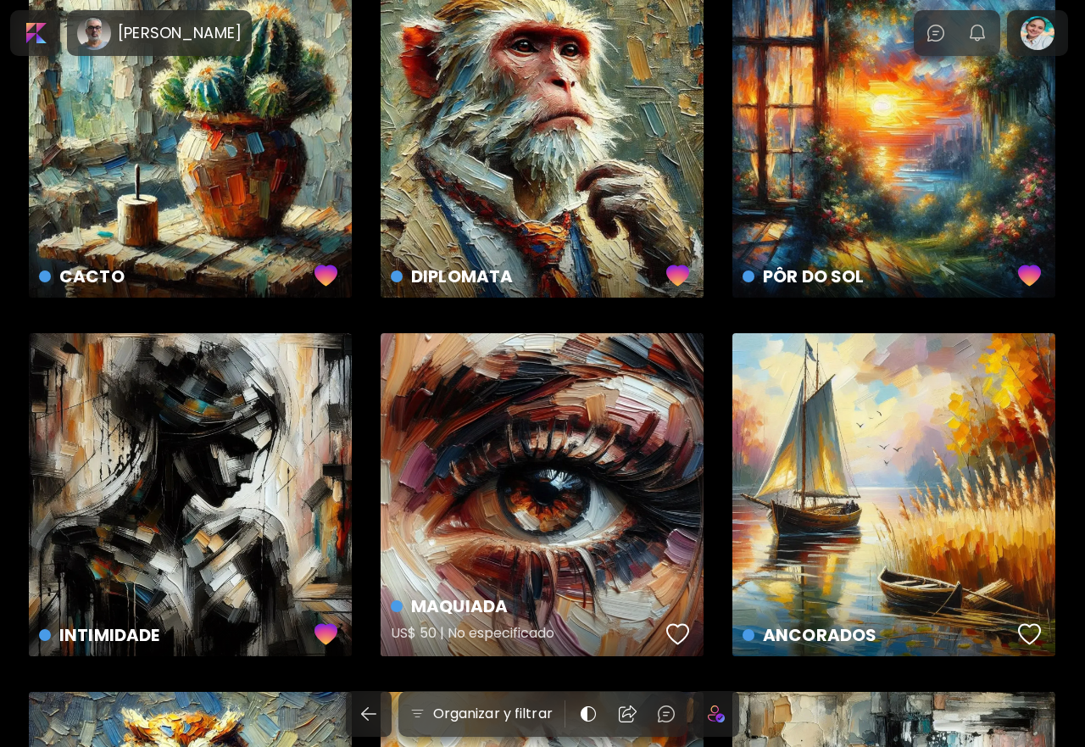
click at [675, 638] on div "button" at bounding box center [678, 633] width 24 height 25
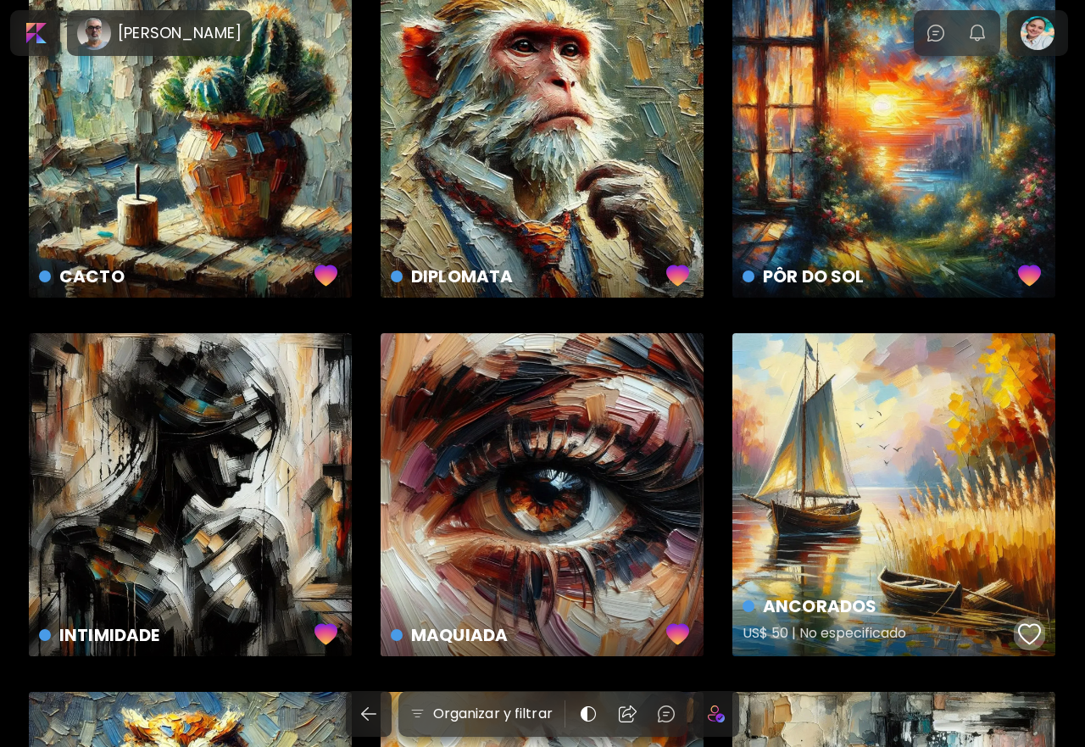
click at [1018, 630] on div "button" at bounding box center [1030, 633] width 24 height 25
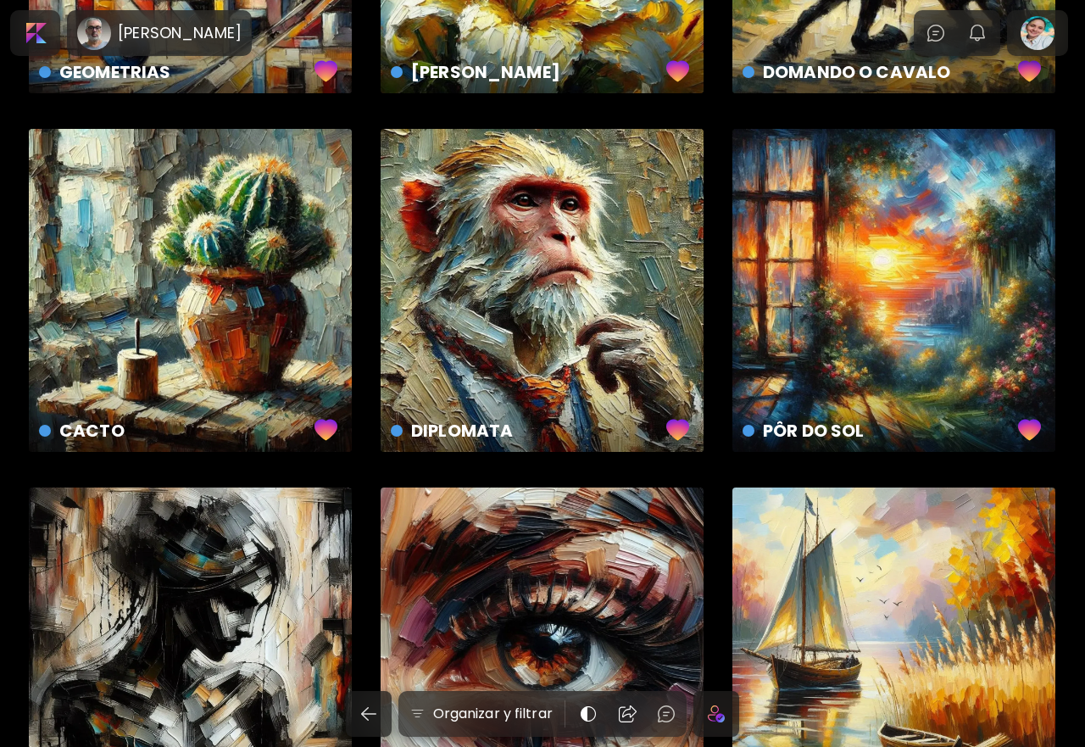
scroll to position [1441, 0]
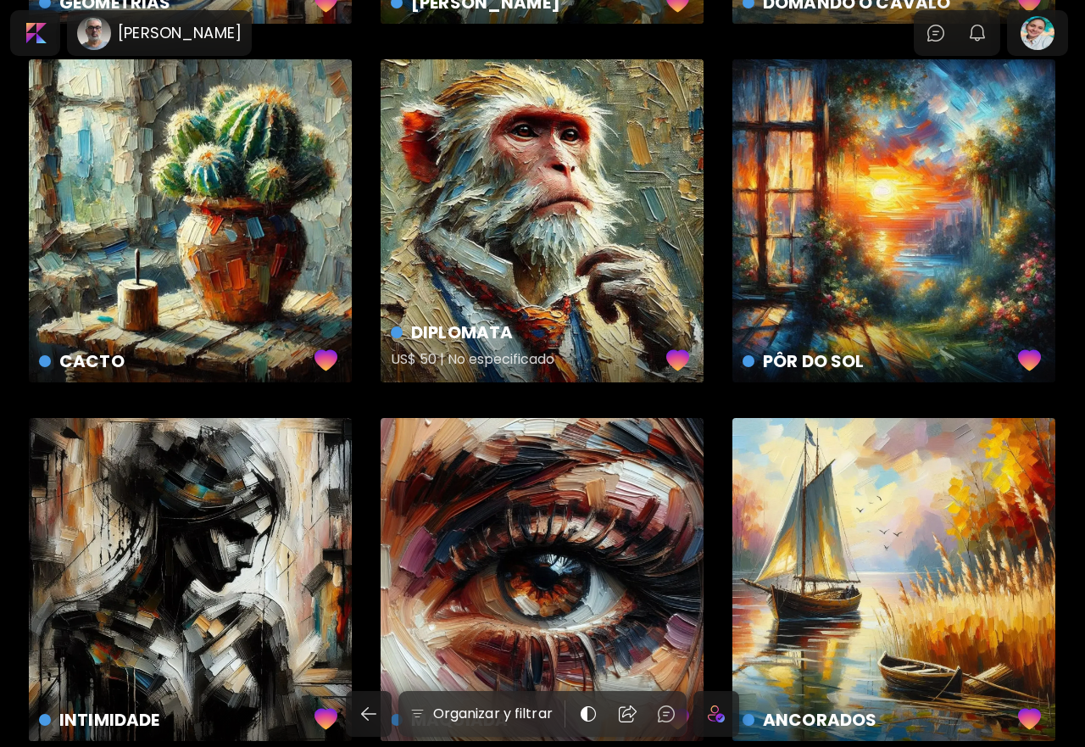
click at [537, 177] on div "DIPLOMATA US$ 50 | No especificado" at bounding box center [542, 220] width 323 height 323
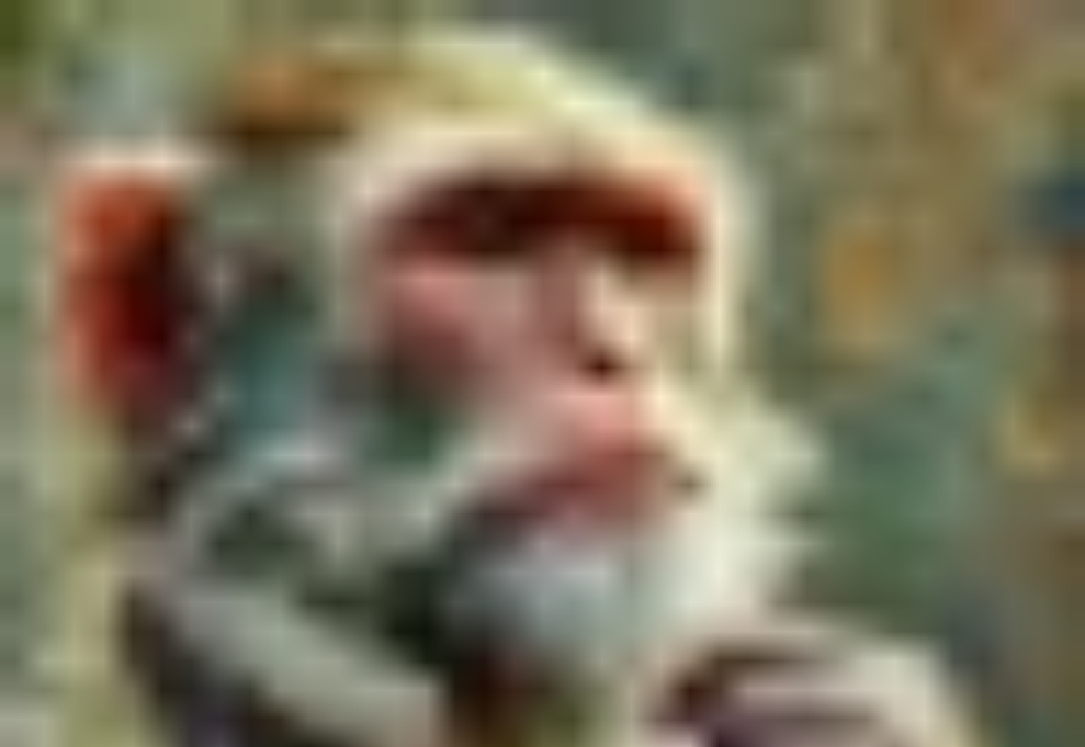
click at [513, 268] on img at bounding box center [542, 542] width 1085 height 1085
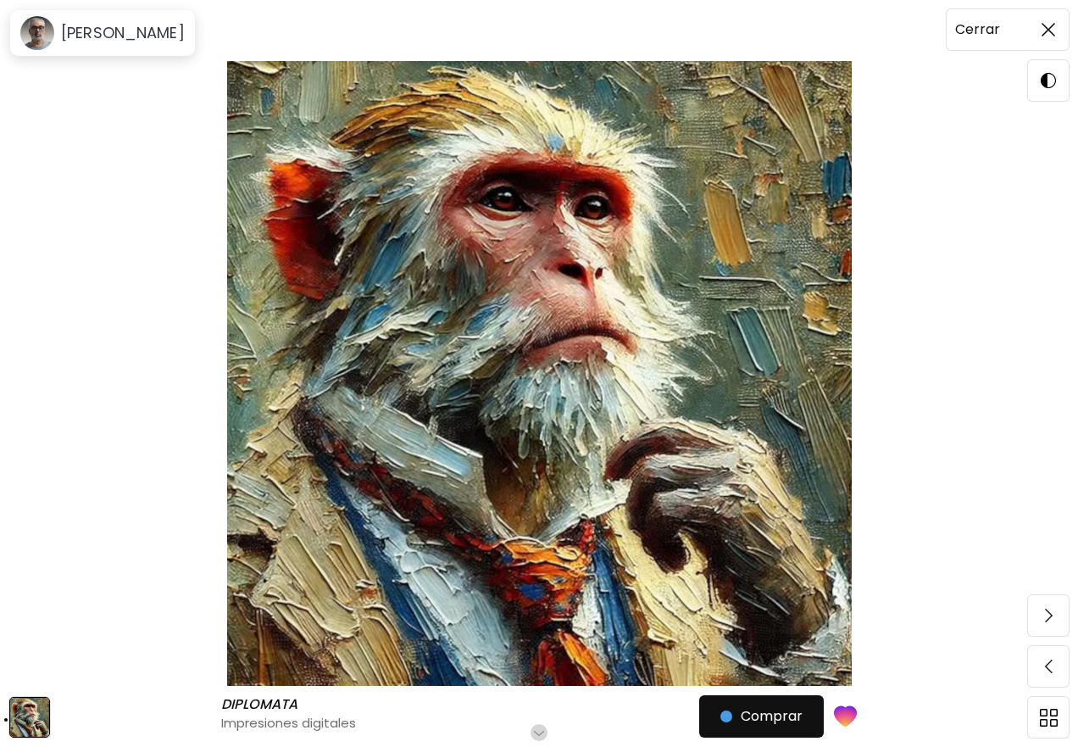
click at [1037, 35] on span at bounding box center [1049, 30] width 36 height 36
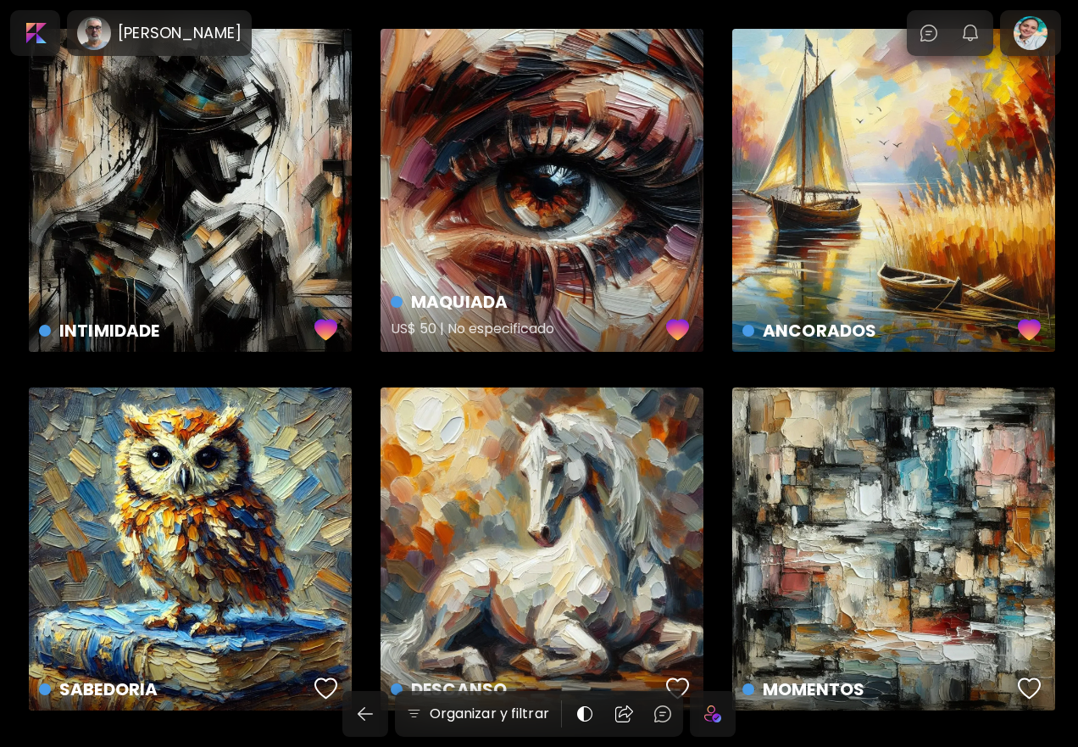
scroll to position [1887, 0]
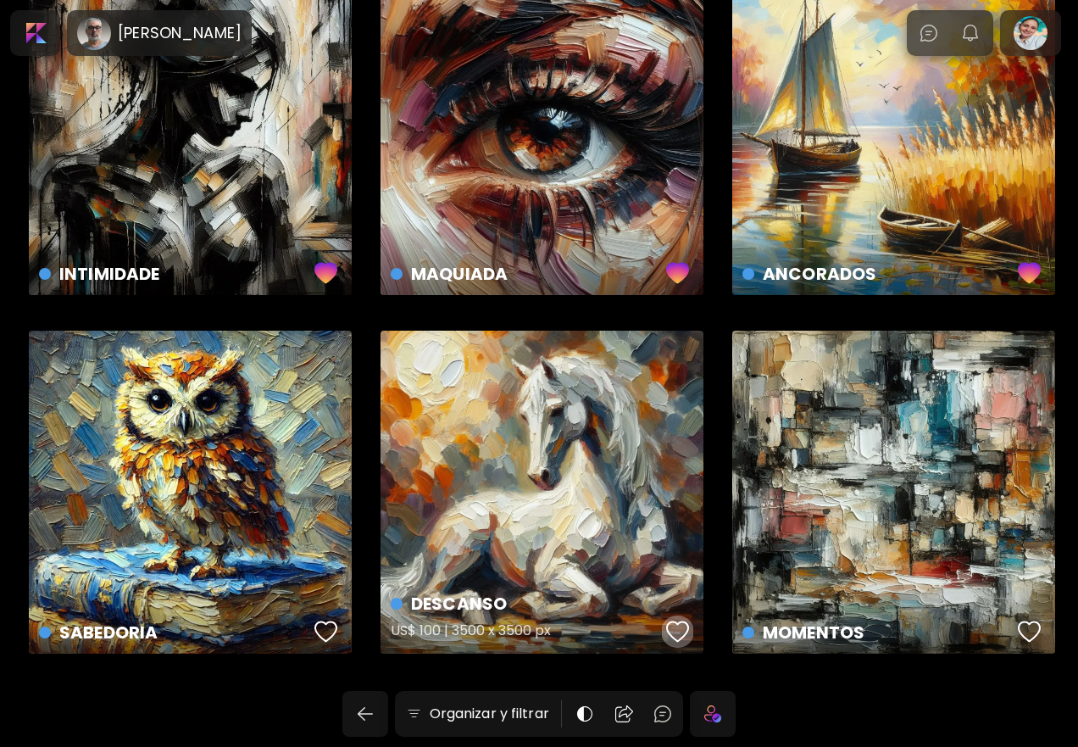
click at [677, 627] on div "button" at bounding box center [678, 631] width 24 height 25
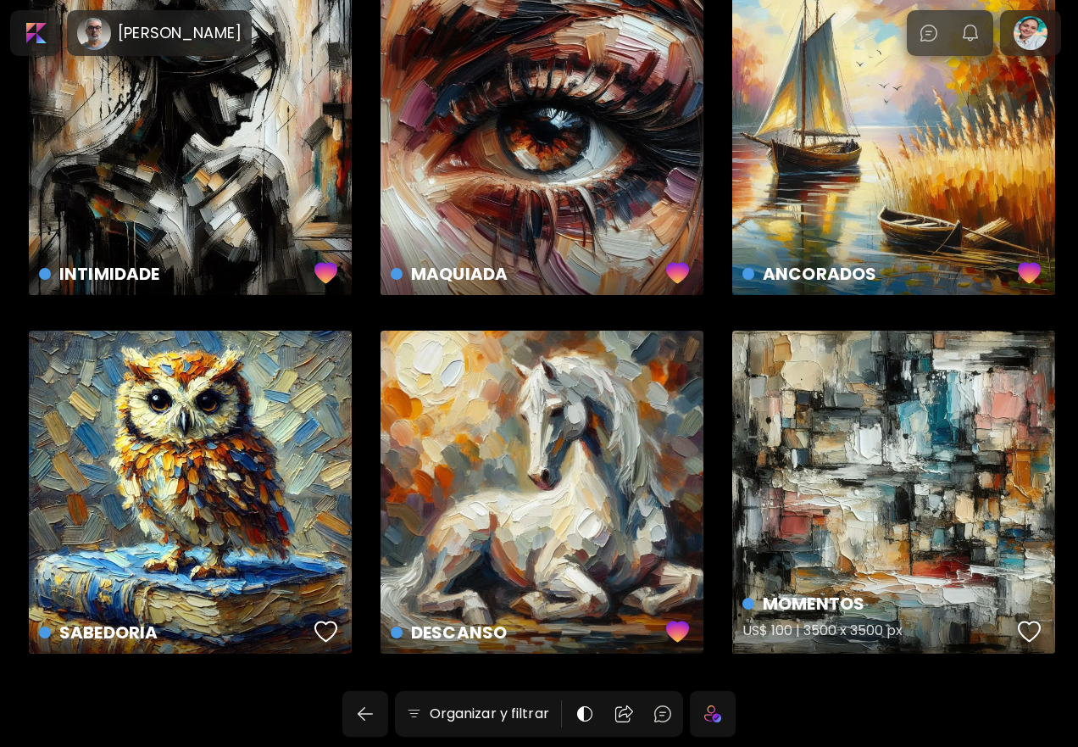
click at [1023, 632] on div "button" at bounding box center [1030, 631] width 24 height 25
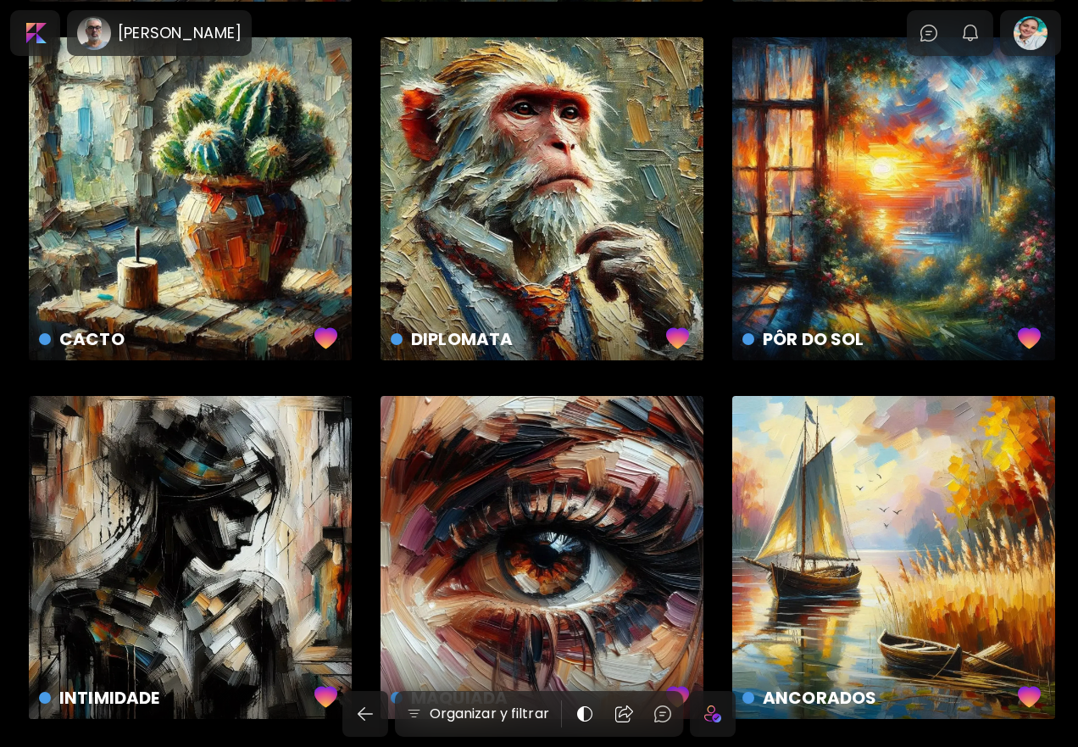
scroll to position [1209, 0]
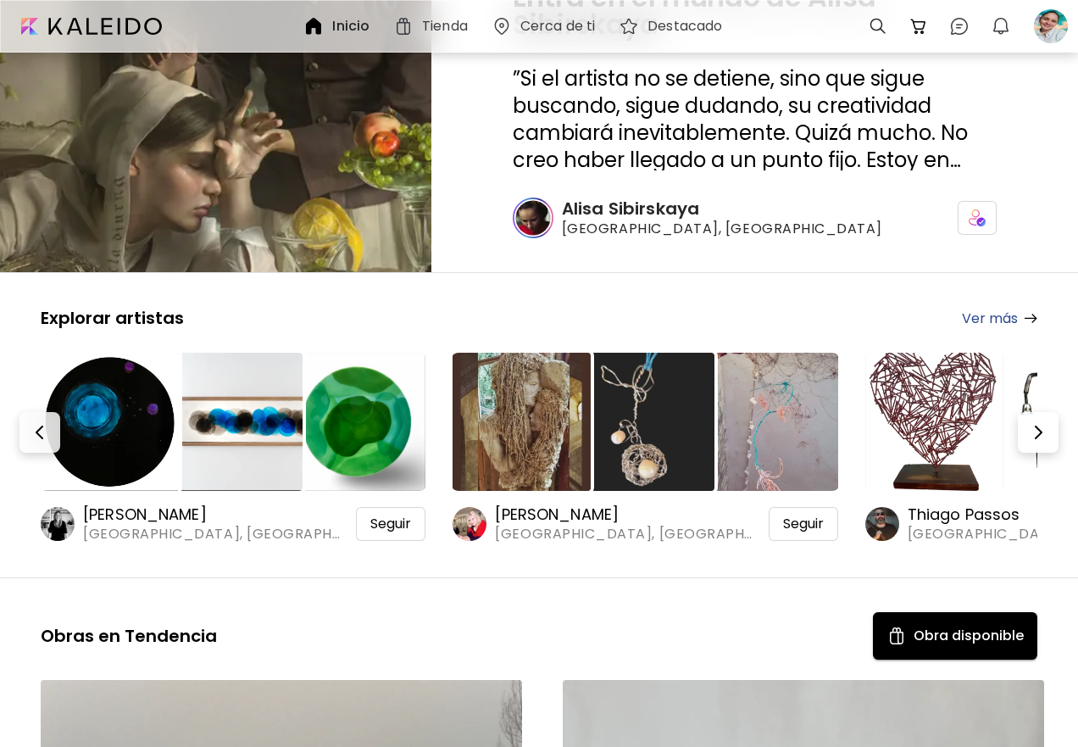
scroll to position [170, 0]
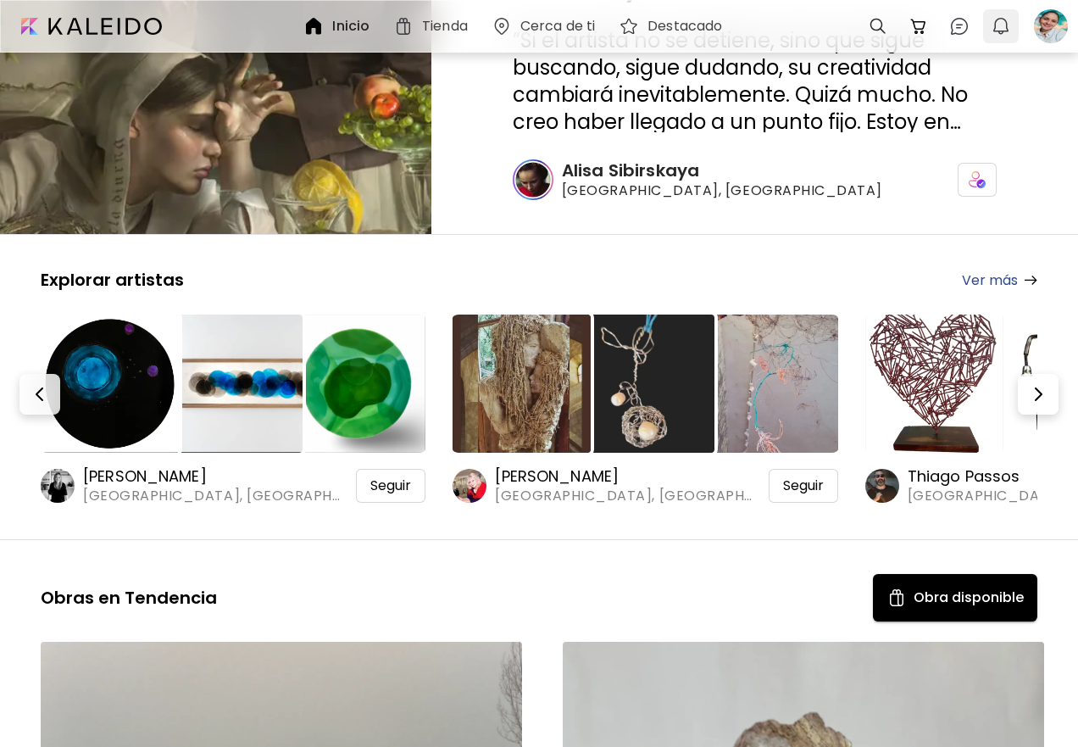
click at [1002, 16] on img "button" at bounding box center [1001, 26] width 20 height 20
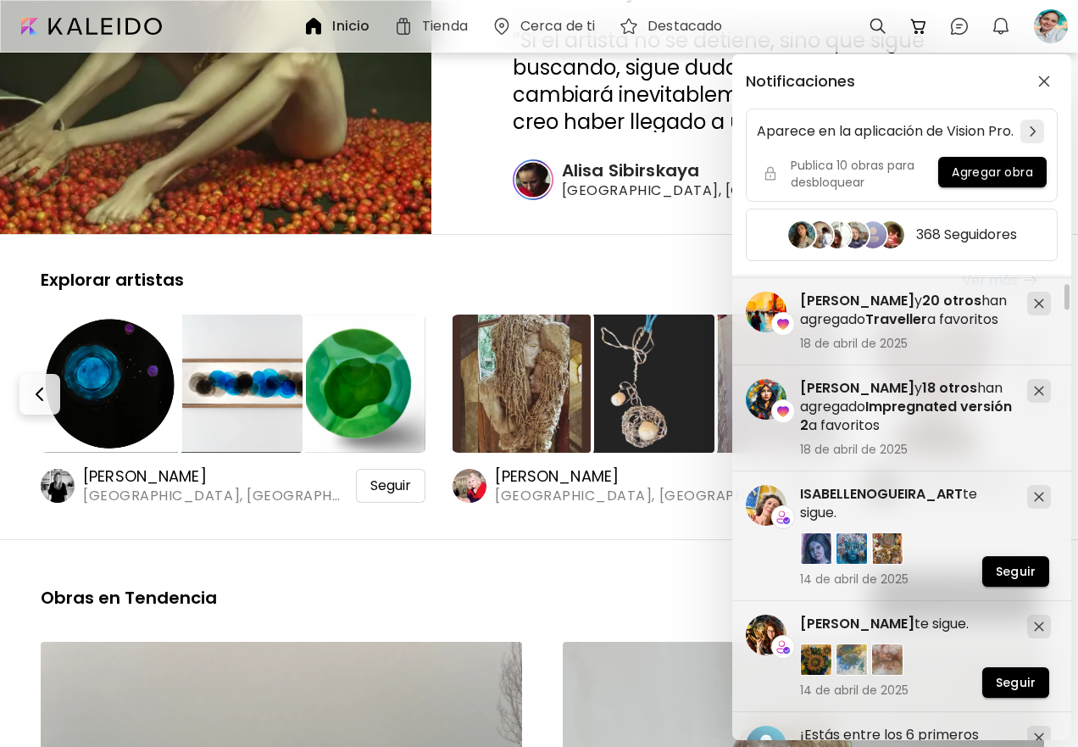
scroll to position [678, 0]
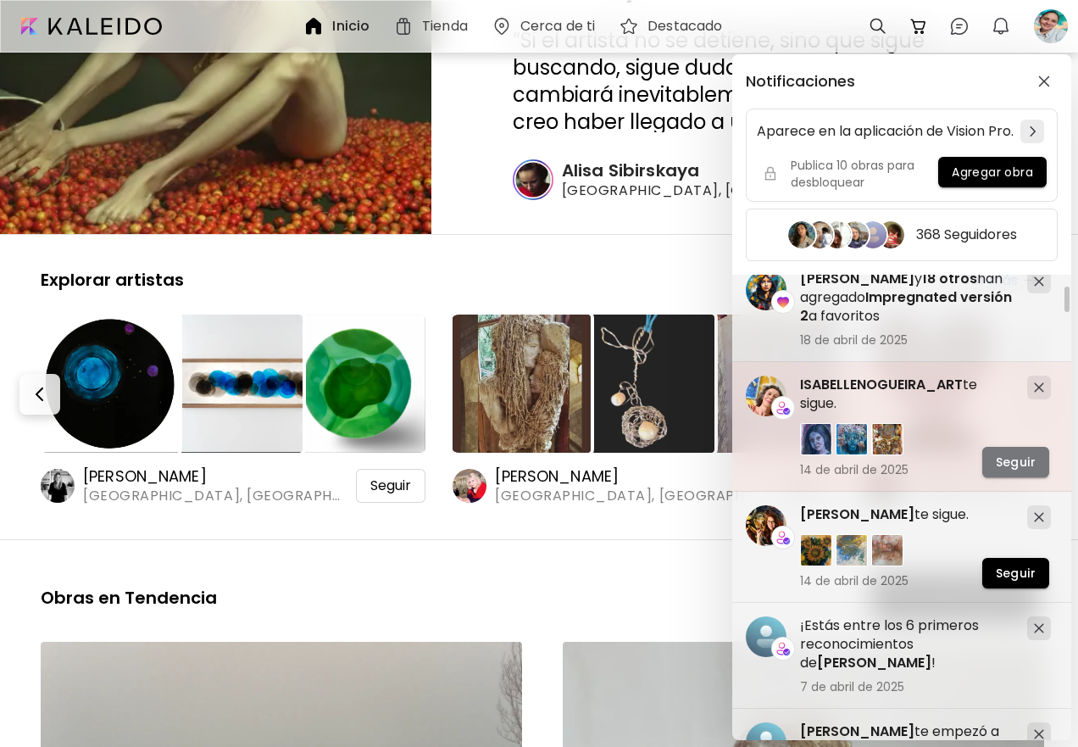
click at [1022, 471] on span "Seguir" at bounding box center [1016, 463] width 40 height 18
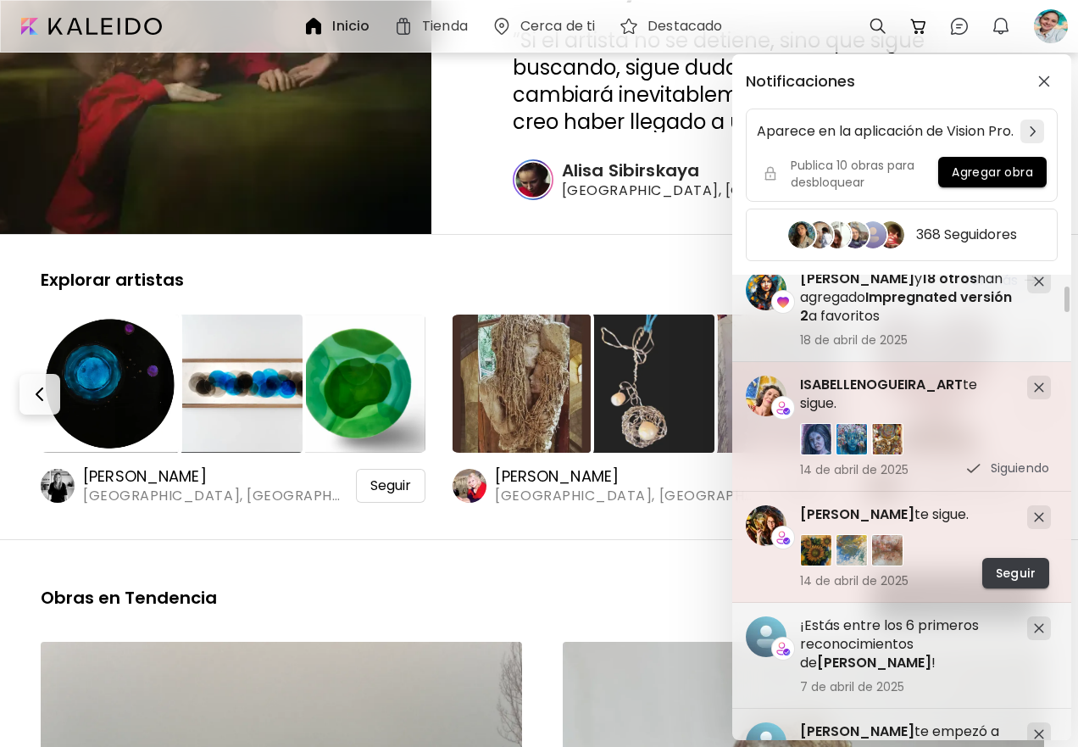
click at [1023, 582] on span "Seguir" at bounding box center [1016, 574] width 40 height 18
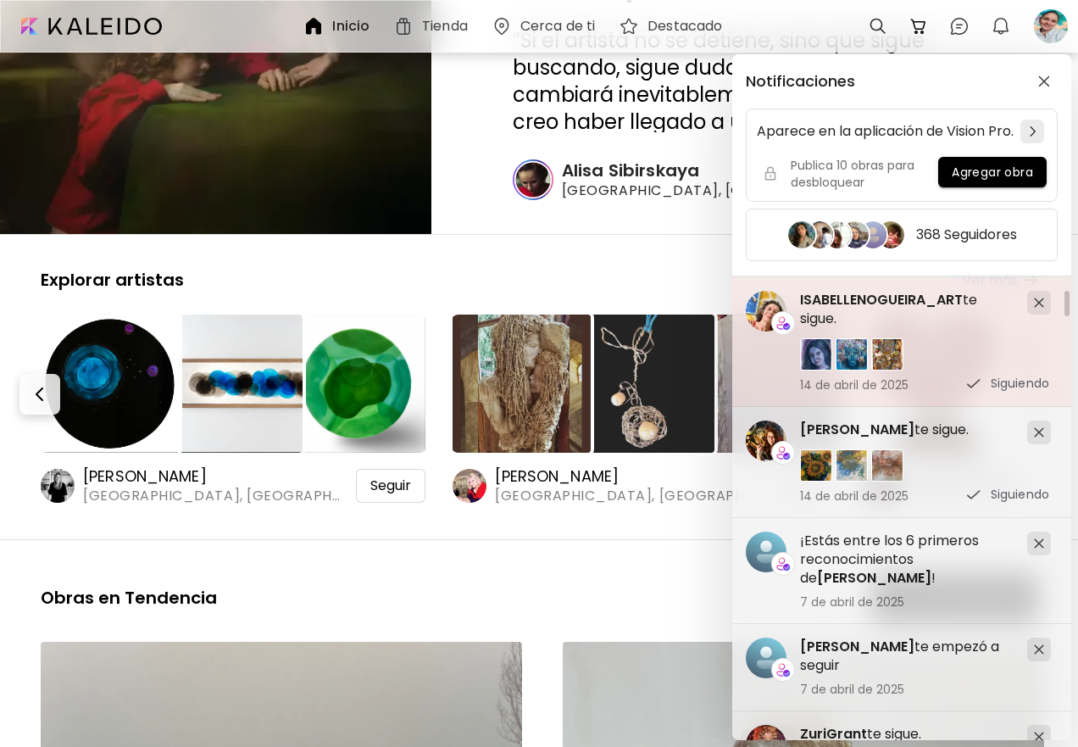
scroll to position [1017, 0]
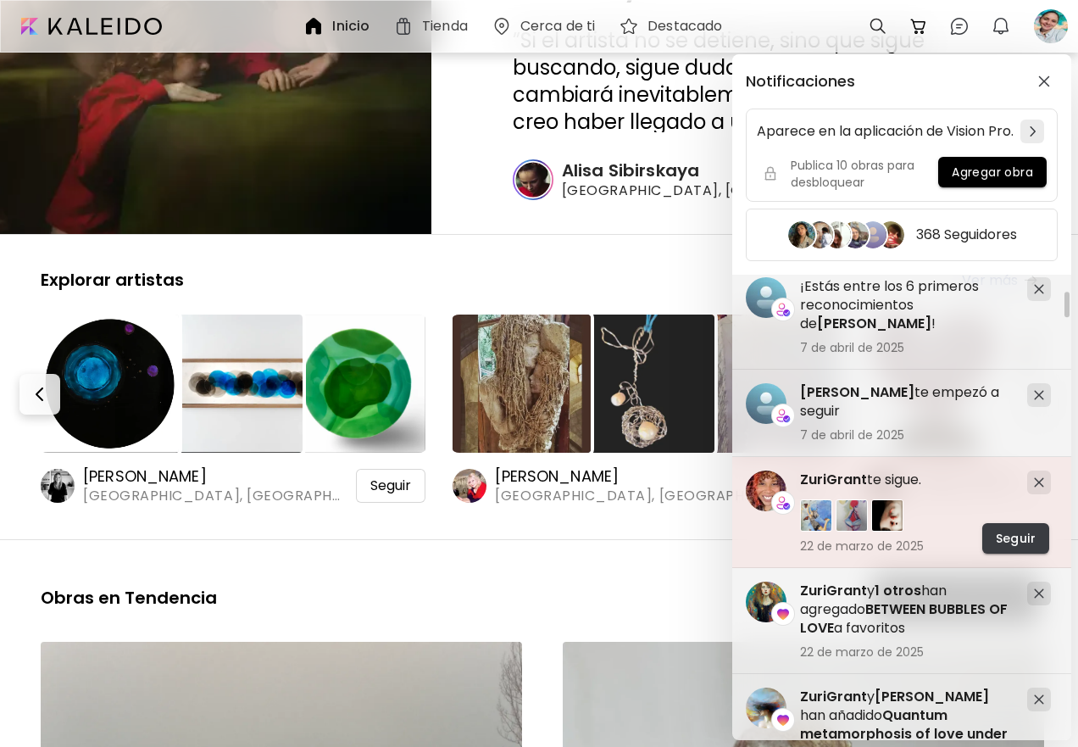
click at [1009, 548] on span "Seguir" at bounding box center [1016, 539] width 40 height 18
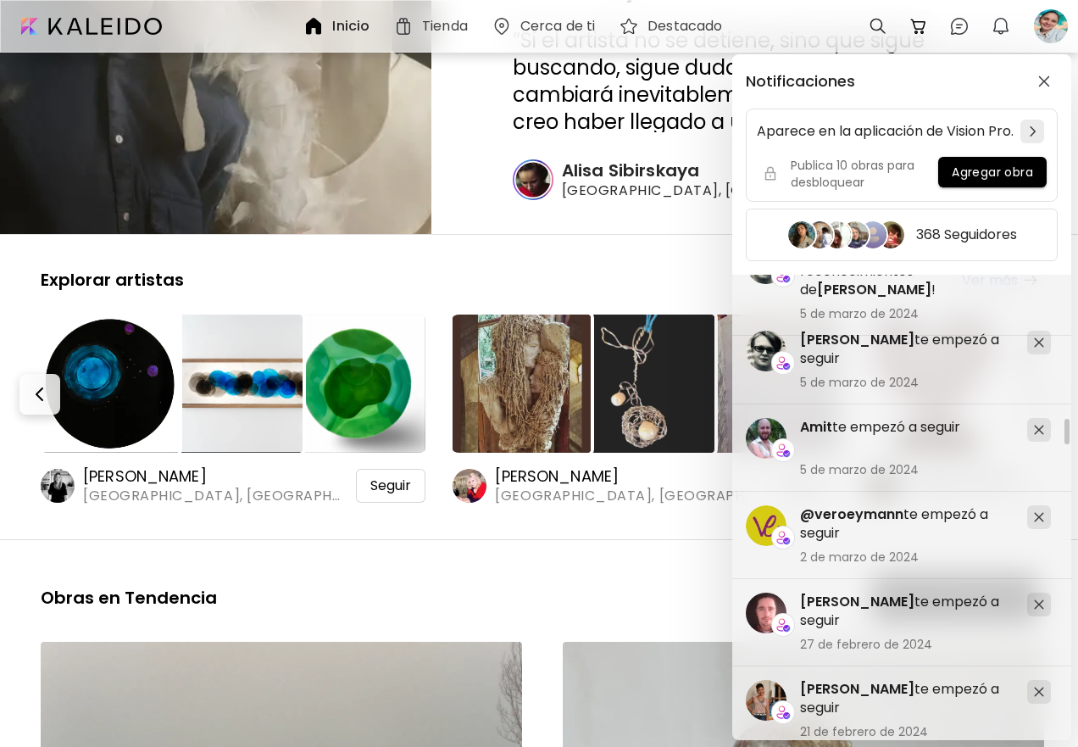
scroll to position [5511, 0]
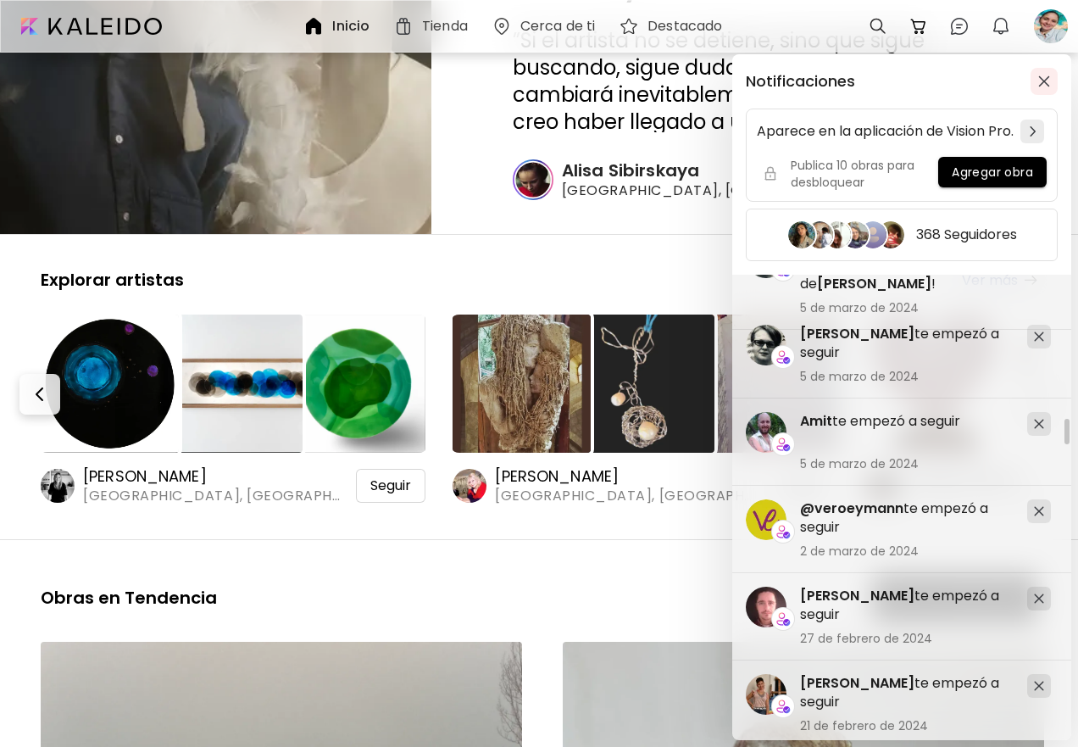
click at [1044, 81] on img "button" at bounding box center [1045, 81] width 12 height 12
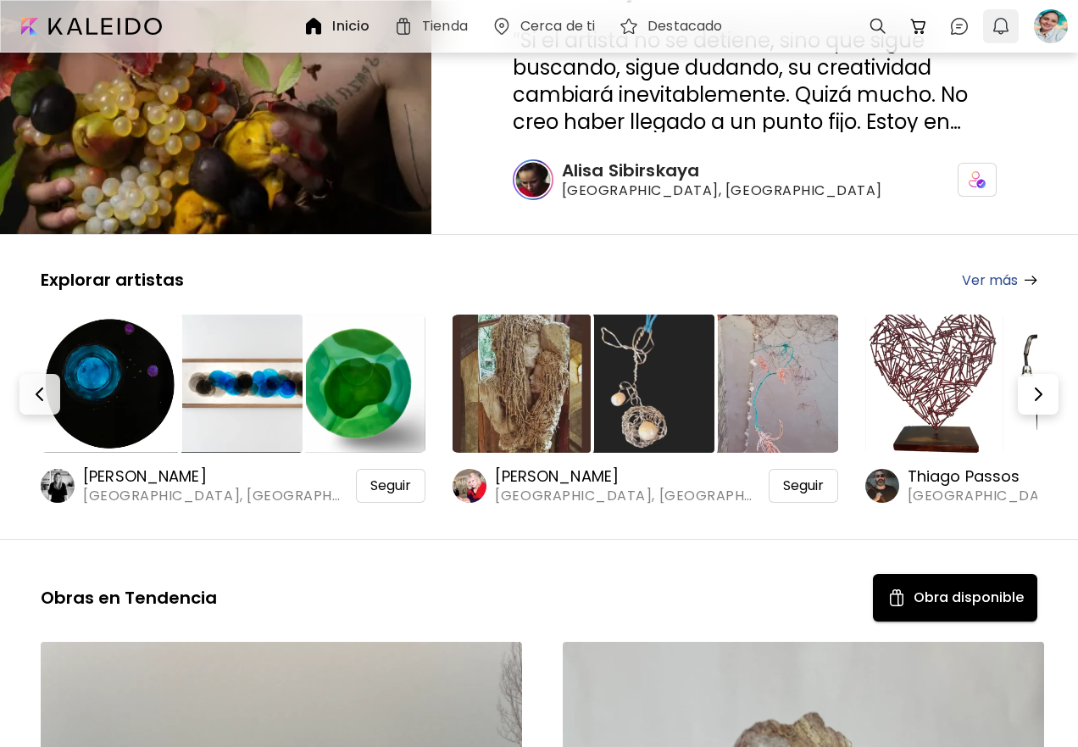
click at [1000, 29] on img "button" at bounding box center [1001, 26] width 20 height 20
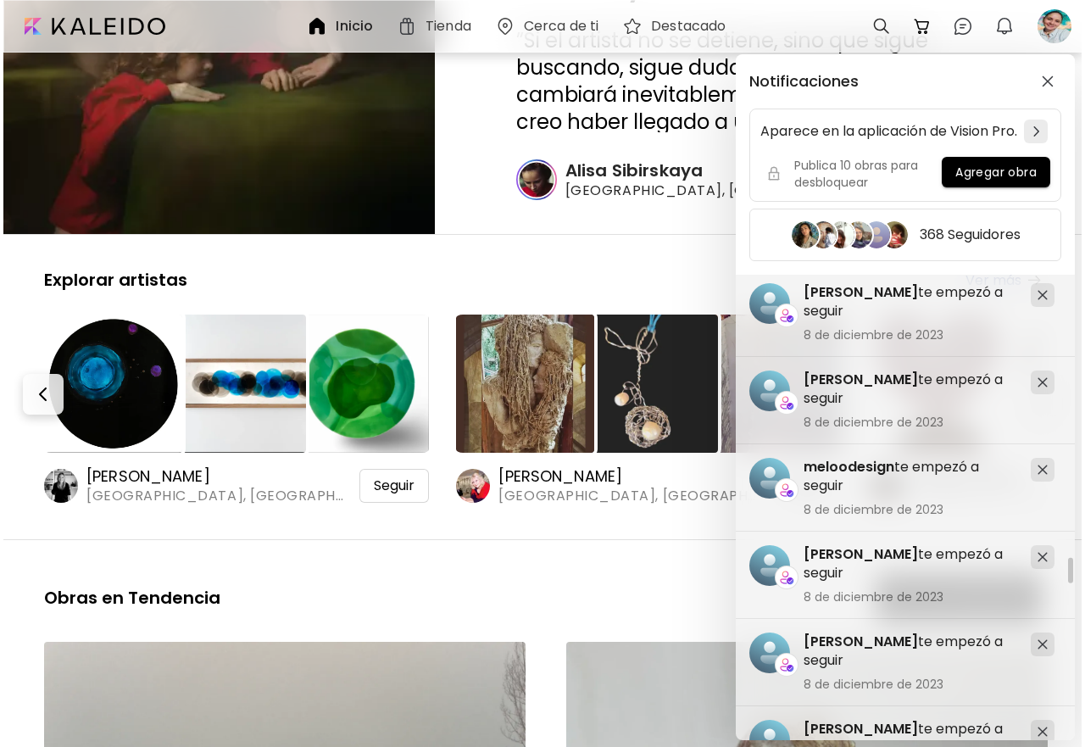
scroll to position [20686, 0]
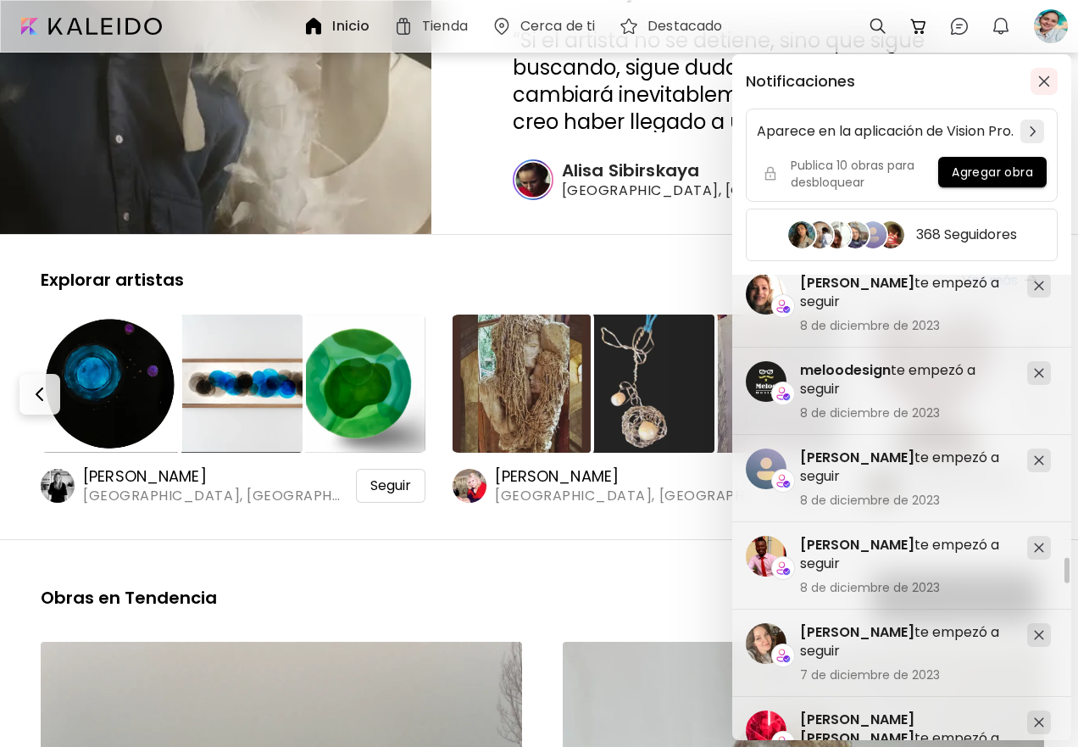
click at [1040, 80] on img "button" at bounding box center [1045, 81] width 12 height 12
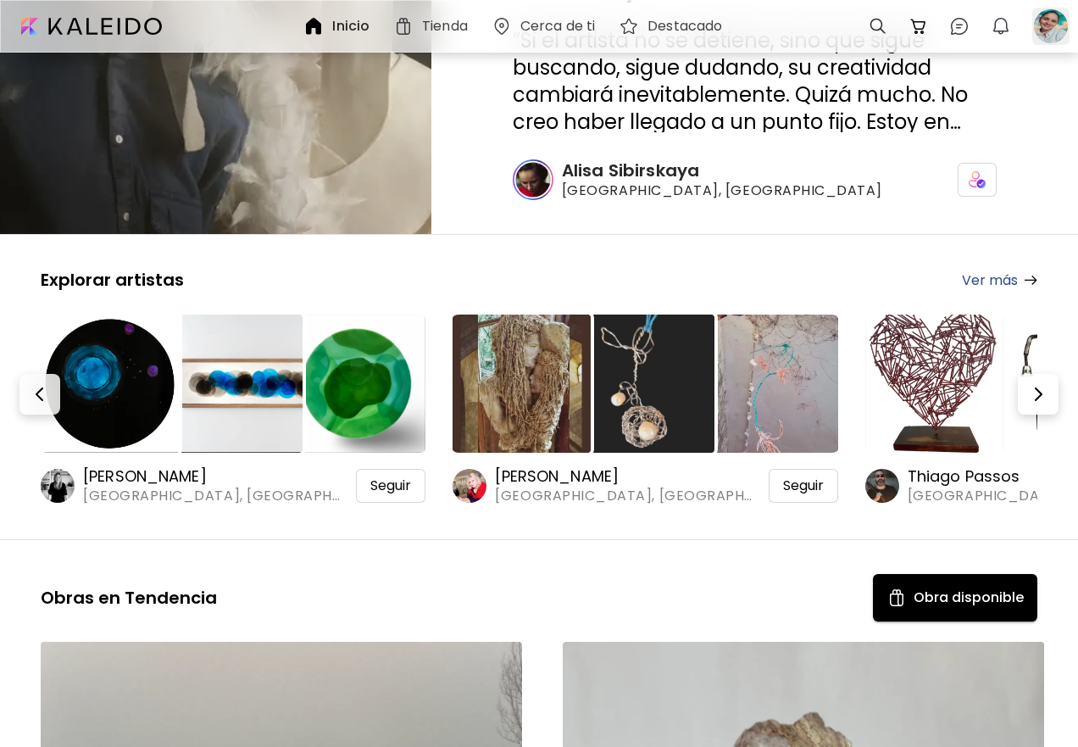
click at [1042, 28] on div at bounding box center [1051, 26] width 37 height 37
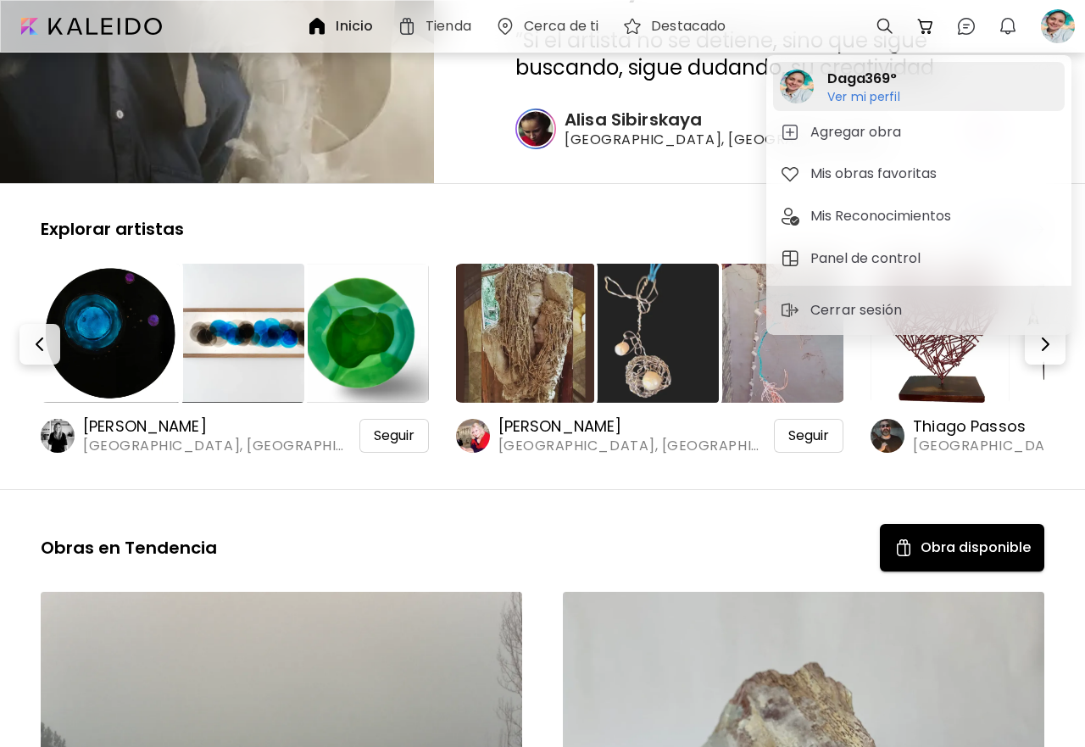
click at [884, 93] on h6 "Ver mi perfil" at bounding box center [863, 96] width 73 height 15
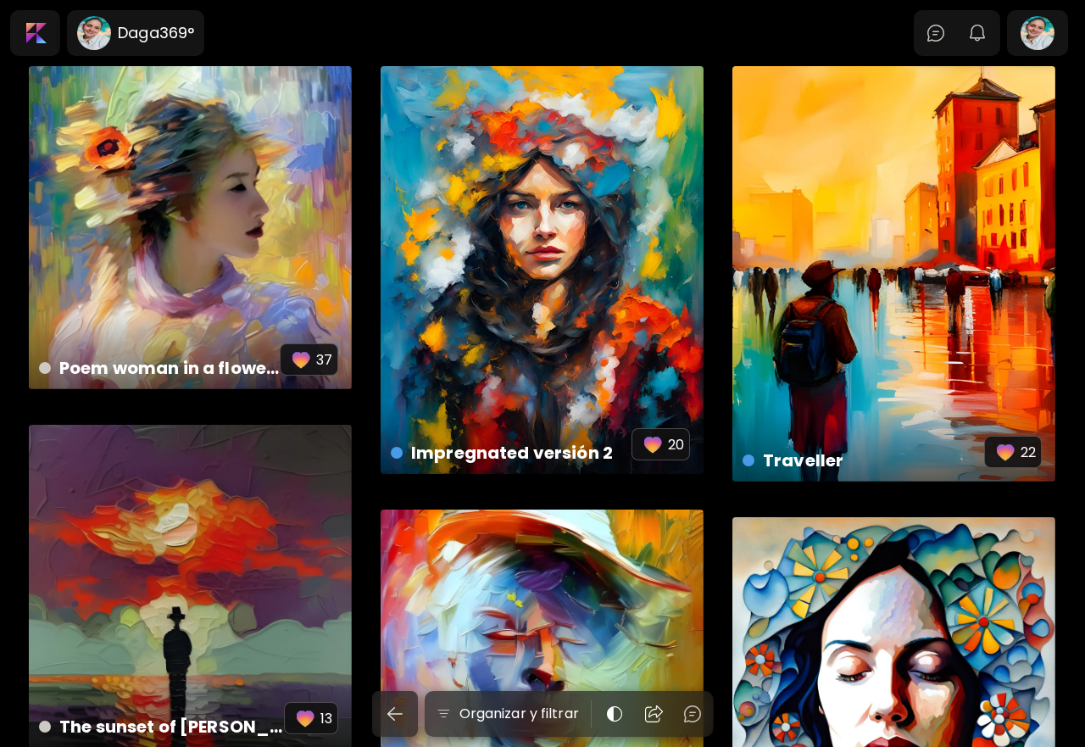
drag, startPoint x: 280, startPoint y: 205, endPoint x: 771, endPoint y: 51, distance: 515.3
click at [771, 51] on body "Daga369° 0 0 Organizar y filtrar Thoughtful woman US$ 12 | 6144 x 6144 px 9 The…" at bounding box center [542, 373] width 1085 height 747
click at [1034, 39] on div at bounding box center [1038, 33] width 54 height 39
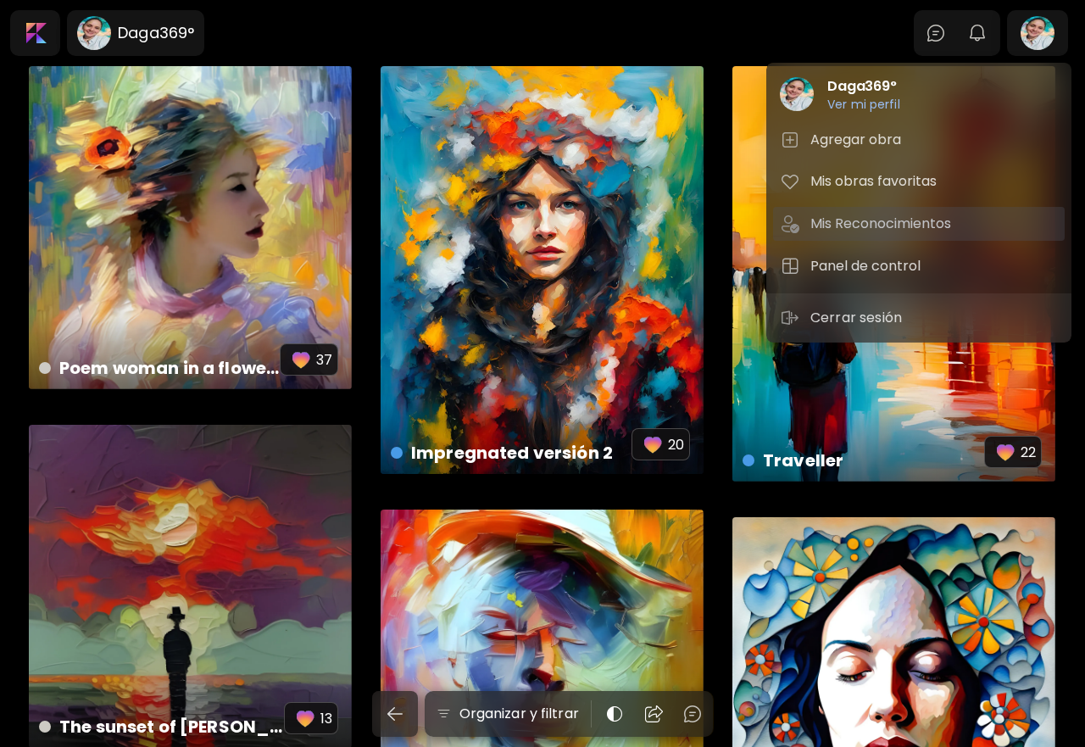
click at [896, 216] on h5 "Mis Reconocimientos" at bounding box center [883, 224] width 146 height 20
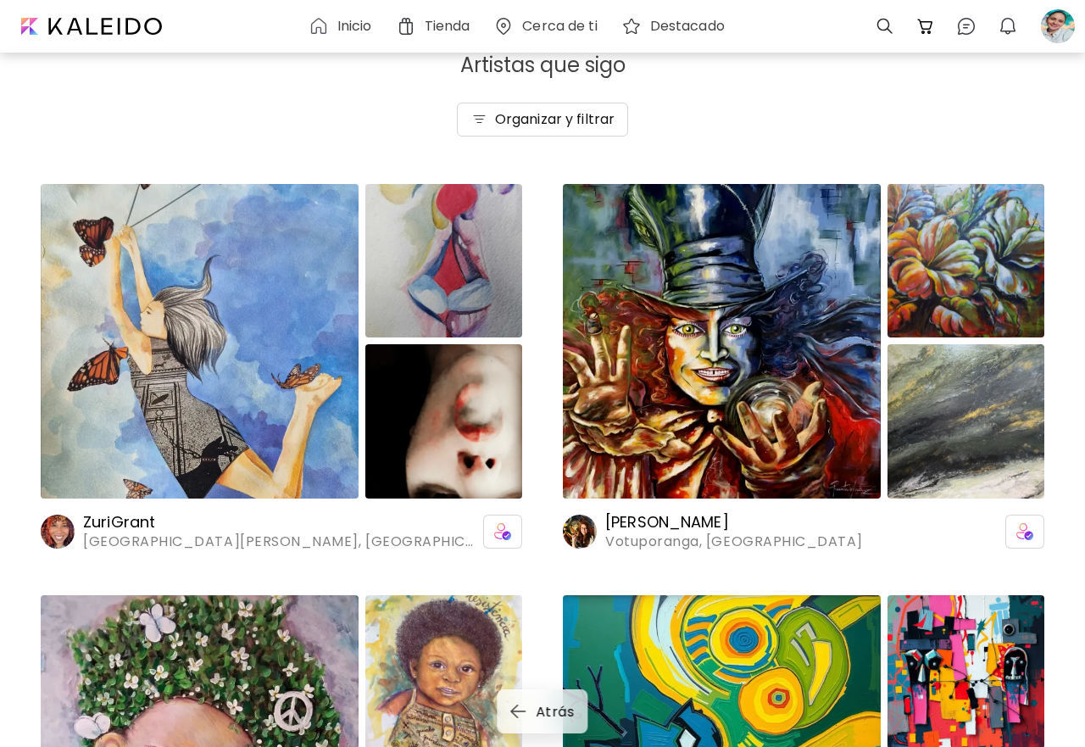
scroll to position [85, 0]
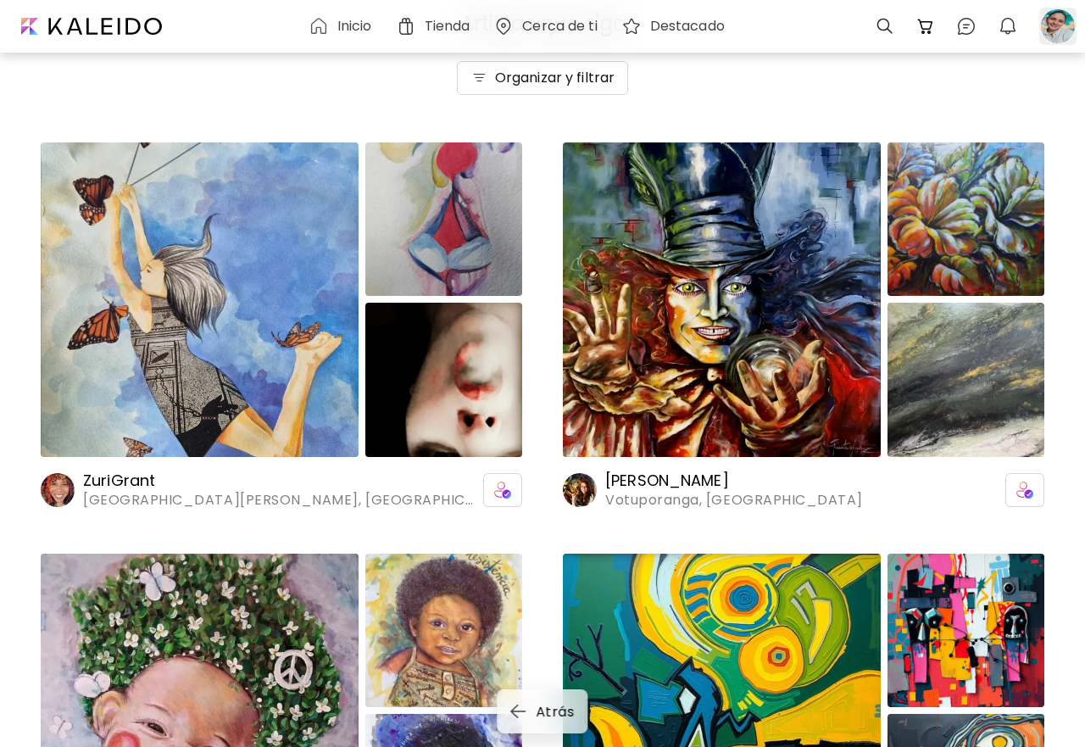
click at [1055, 39] on div at bounding box center [1057, 26] width 37 height 37
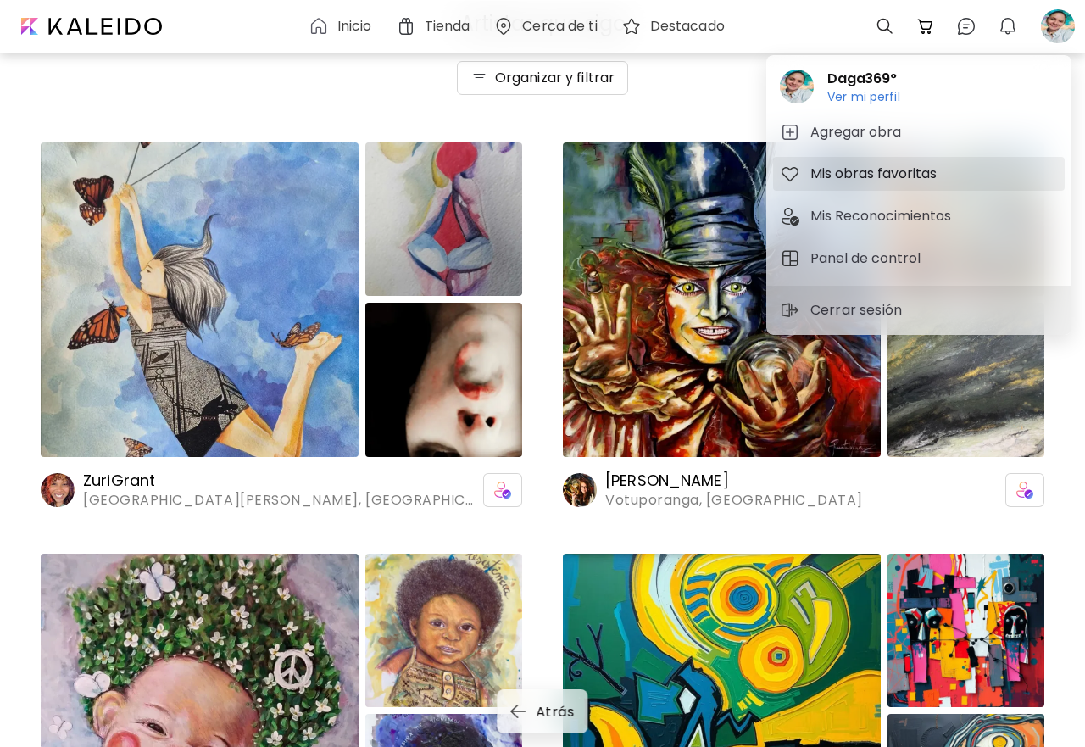
click at [883, 173] on h5 "Mis obras favoritas" at bounding box center [875, 174] width 131 height 20
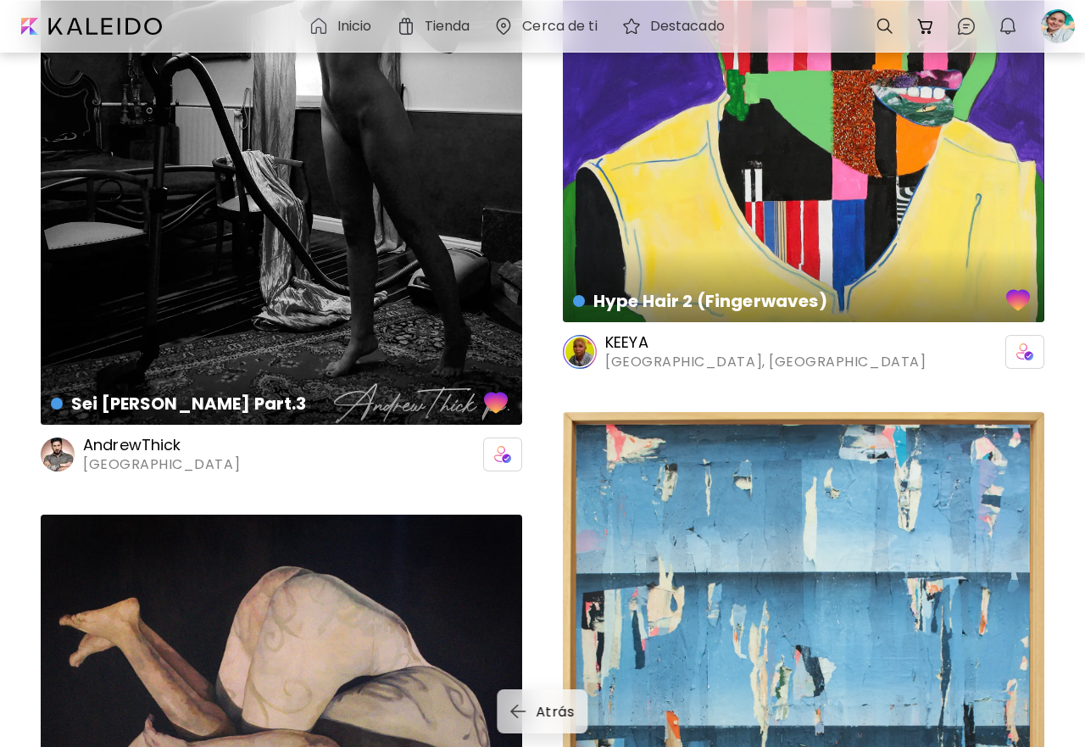
scroll to position [8732, 0]
